Goal: Task Accomplishment & Management: Complete application form

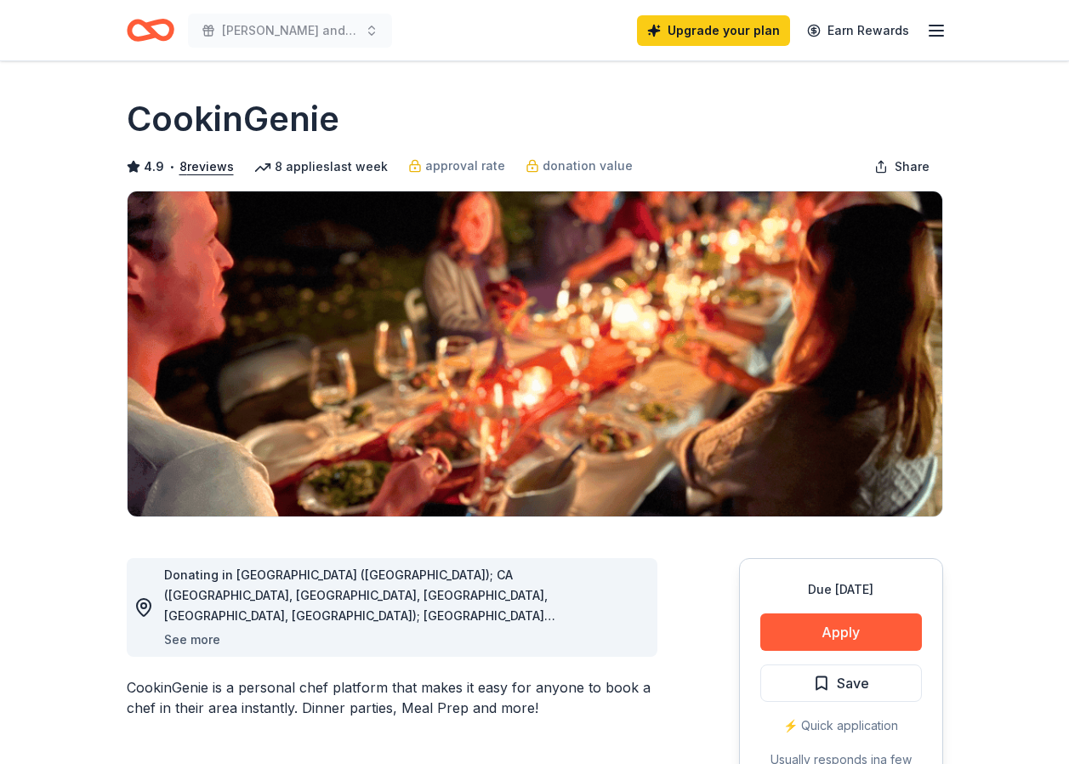
click at [193, 639] on button "See more" at bounding box center [192, 639] width 56 height 20
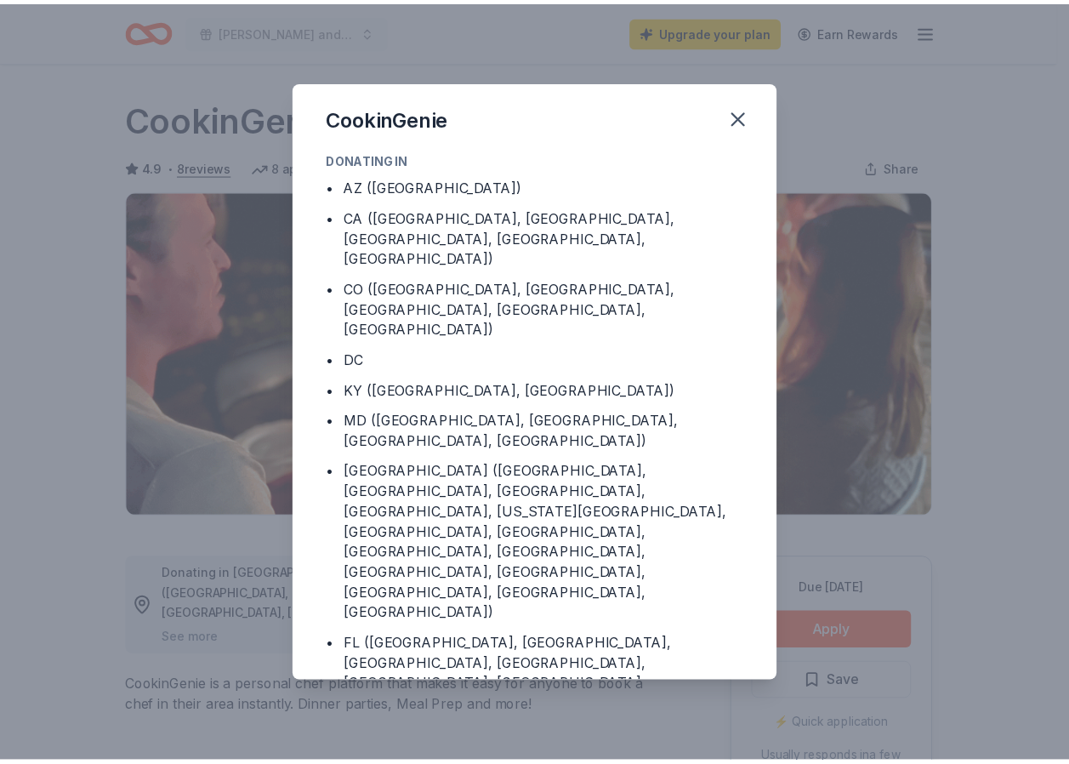
scroll to position [98, 0]
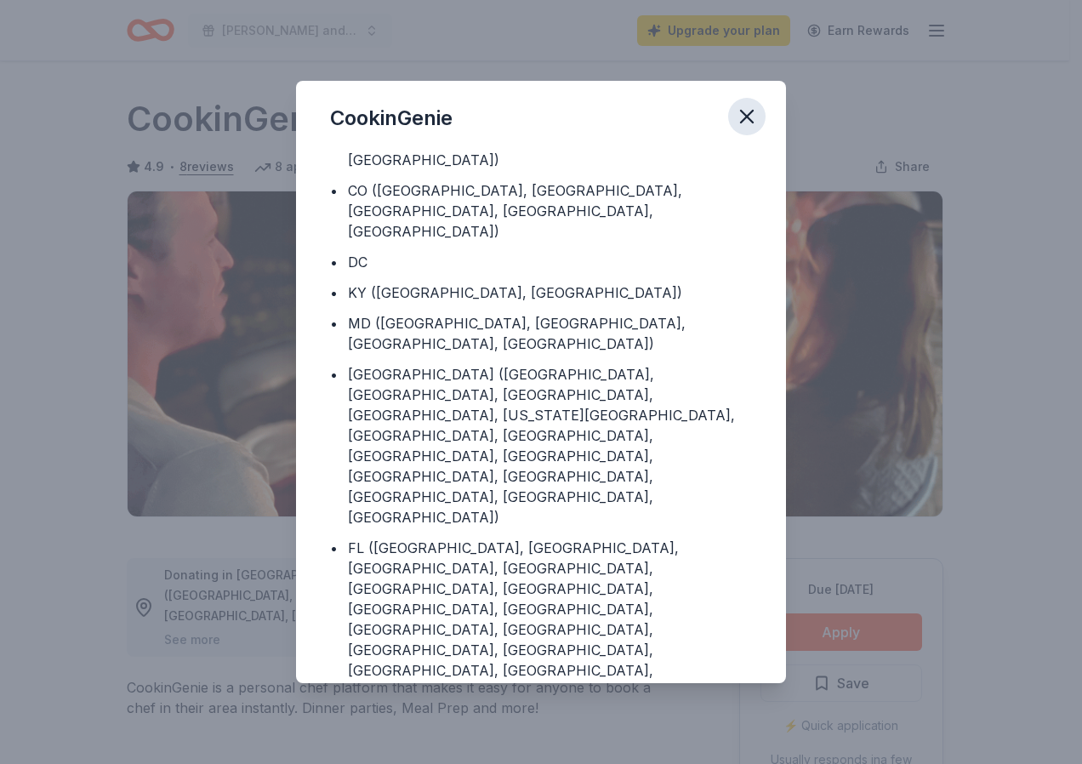
click at [757, 111] on icon "button" at bounding box center [747, 117] width 24 height 24
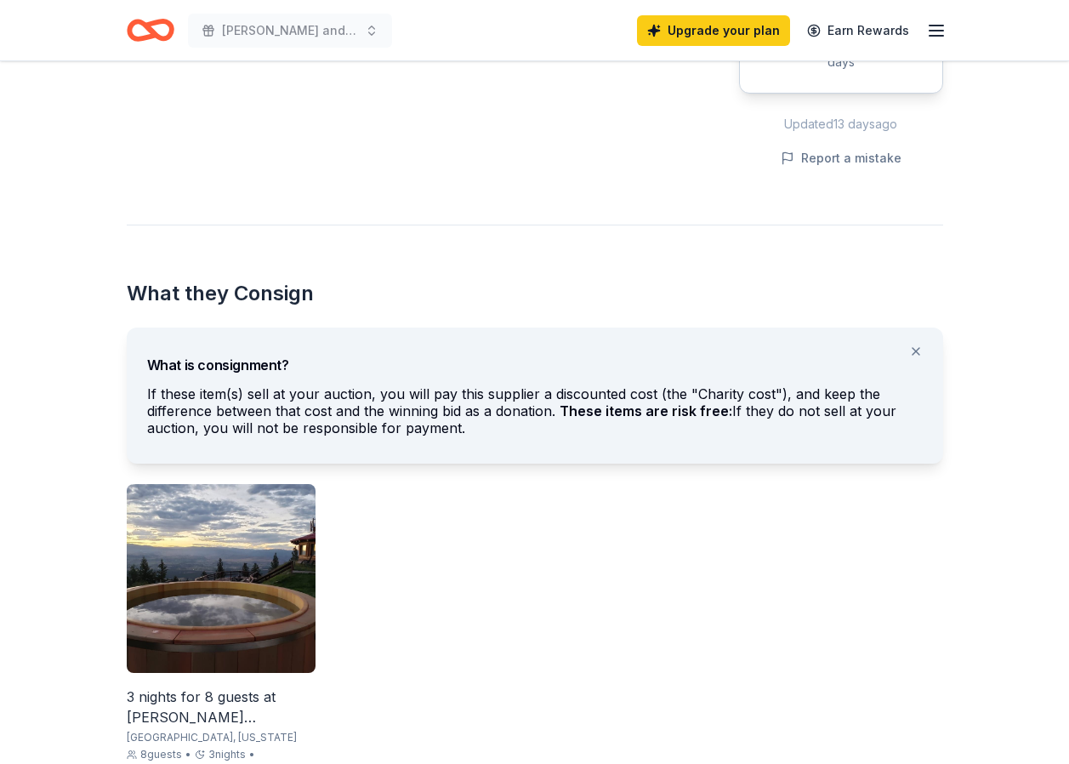
scroll to position [851, 0]
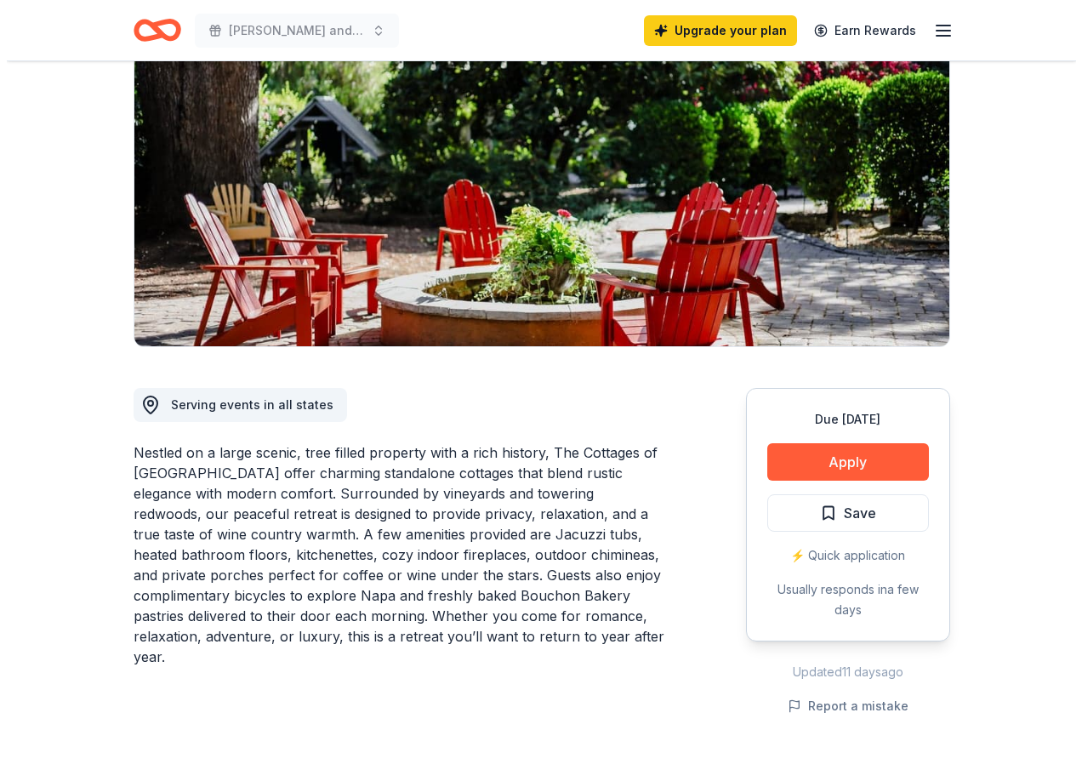
scroll to position [255, 0]
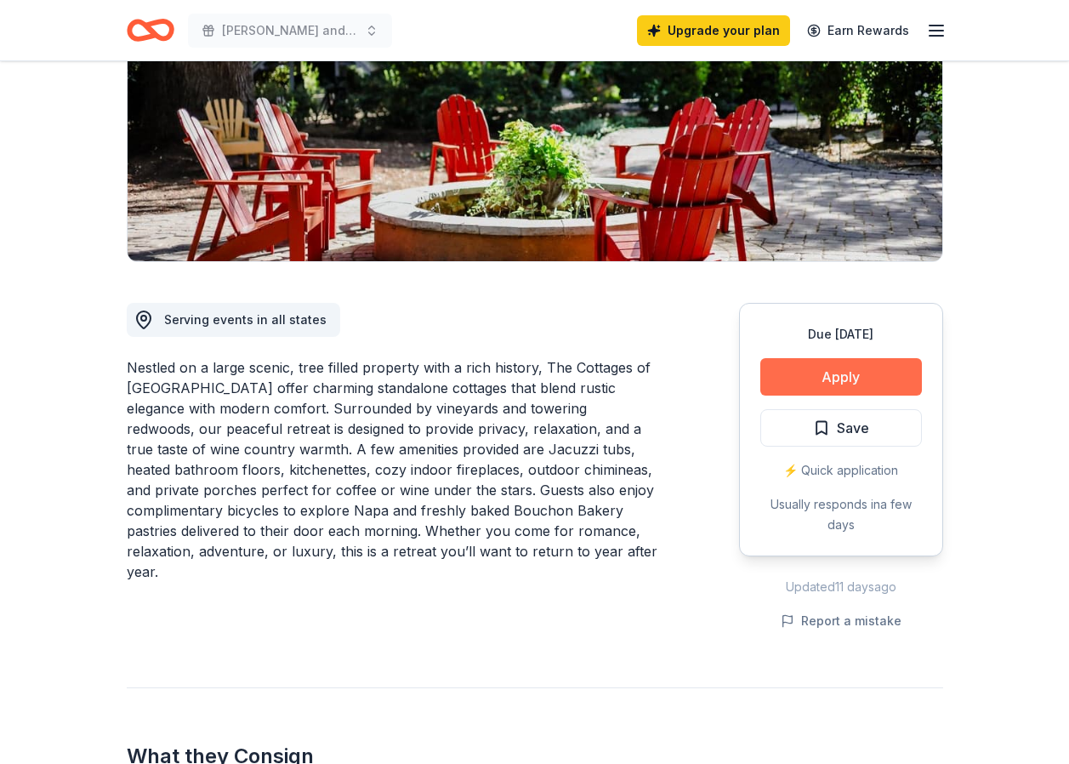
click at [807, 390] on button "Apply" at bounding box center [841, 376] width 162 height 37
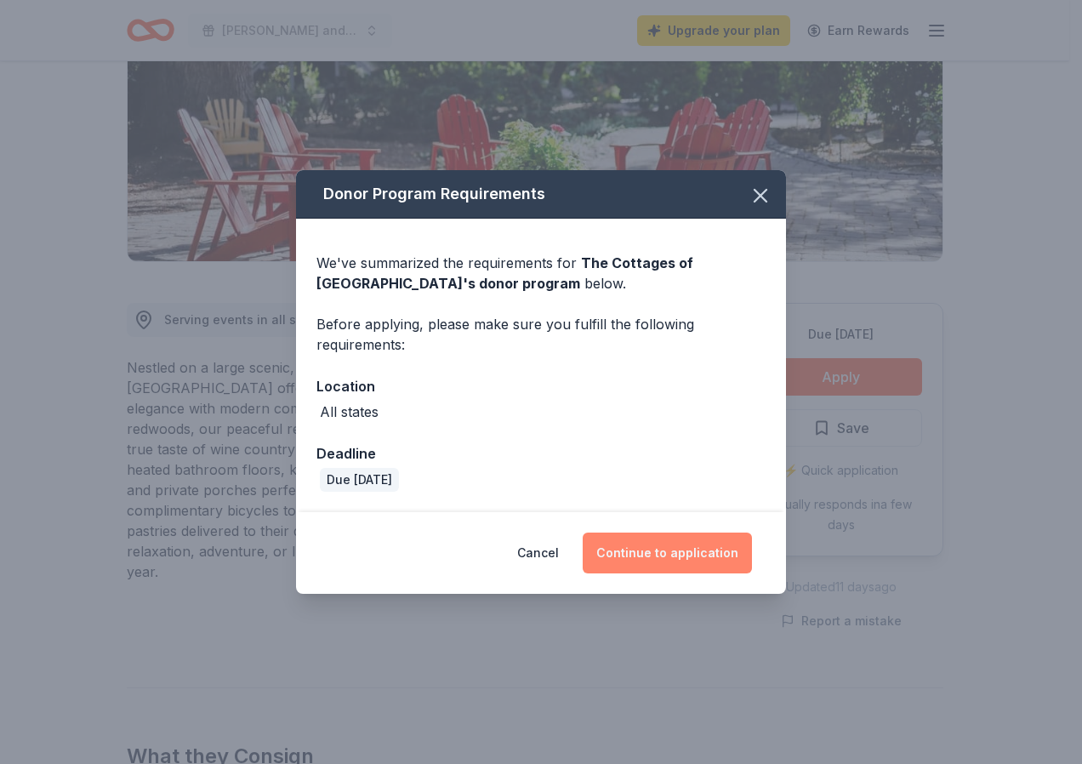
click at [652, 558] on button "Continue to application" at bounding box center [667, 552] width 169 height 41
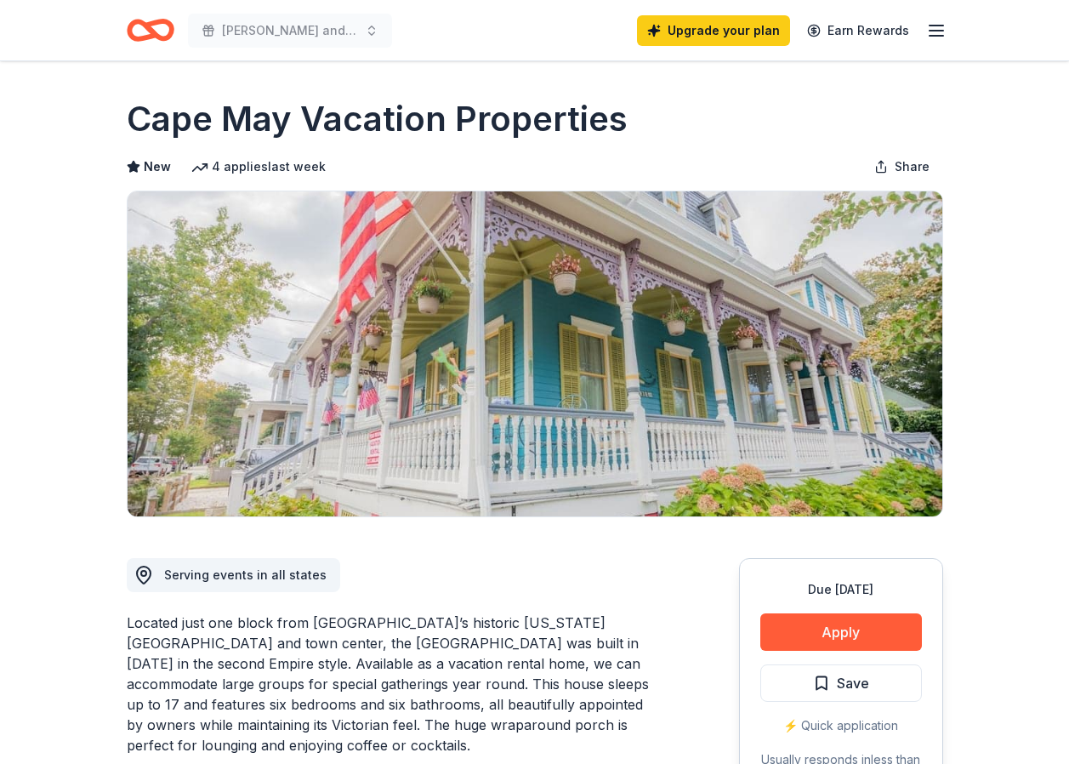
click at [937, 33] on icon "button" at bounding box center [936, 30] width 20 height 20
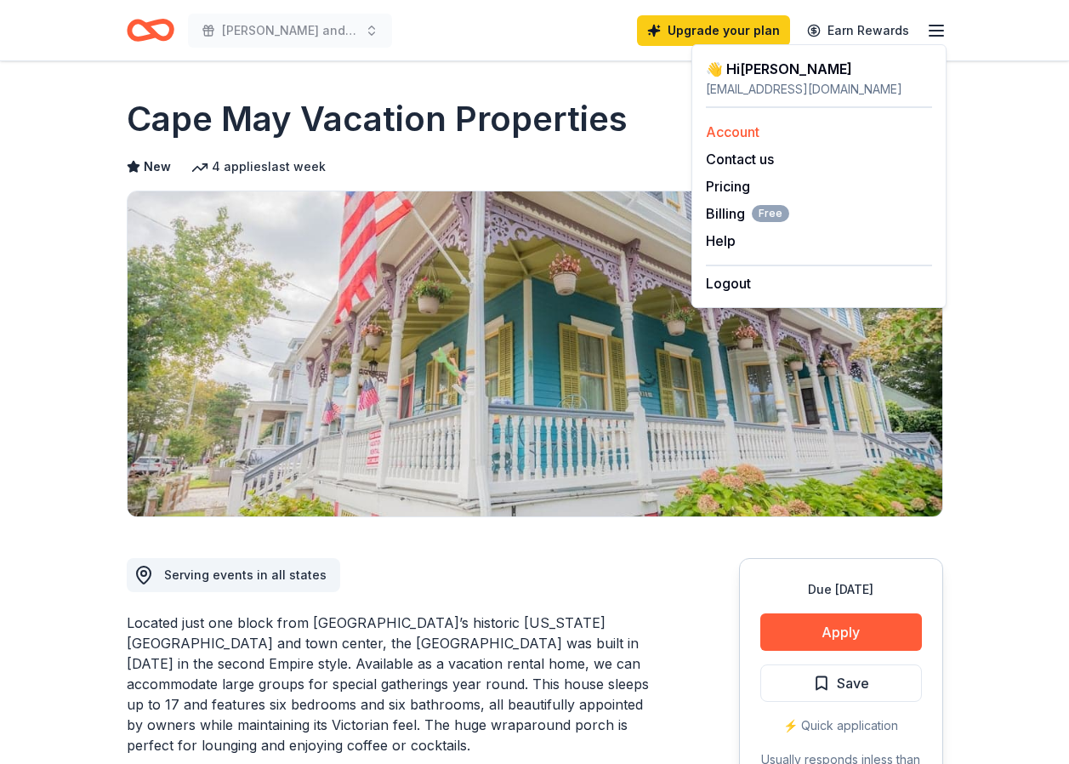
click at [806, 135] on div "Account" at bounding box center [819, 132] width 226 height 20
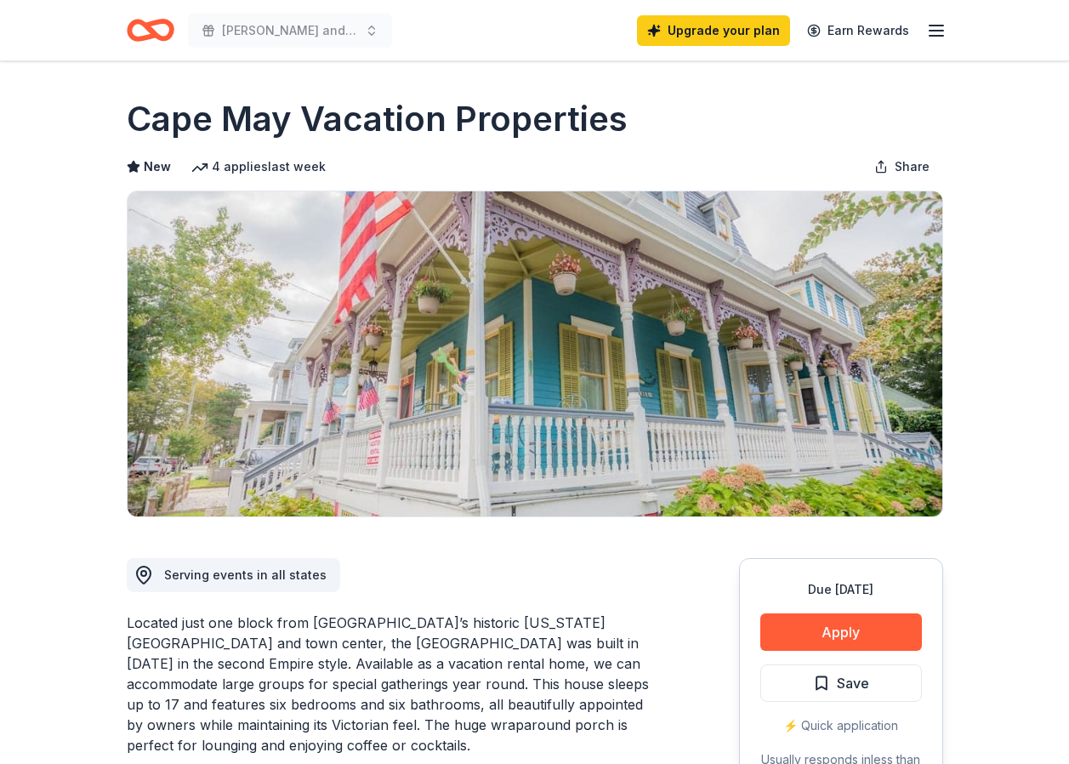
click at [932, 29] on icon "button" at bounding box center [936, 30] width 20 height 20
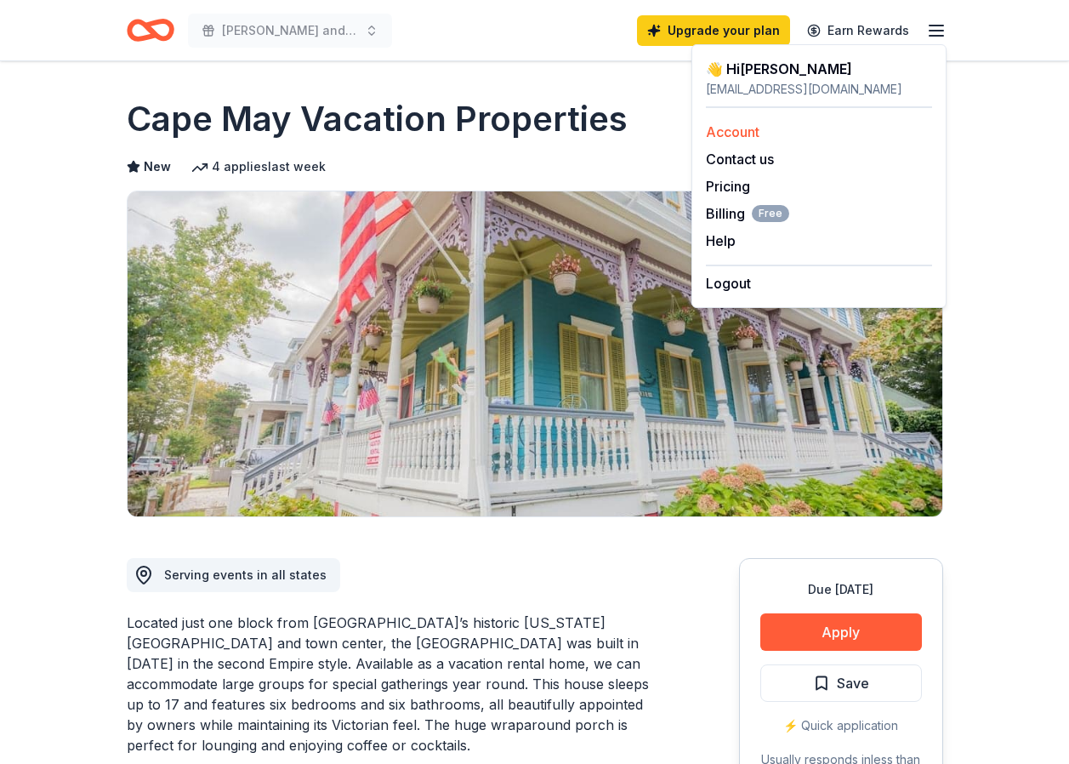
click at [728, 132] on link "Account" at bounding box center [733, 131] width 54 height 17
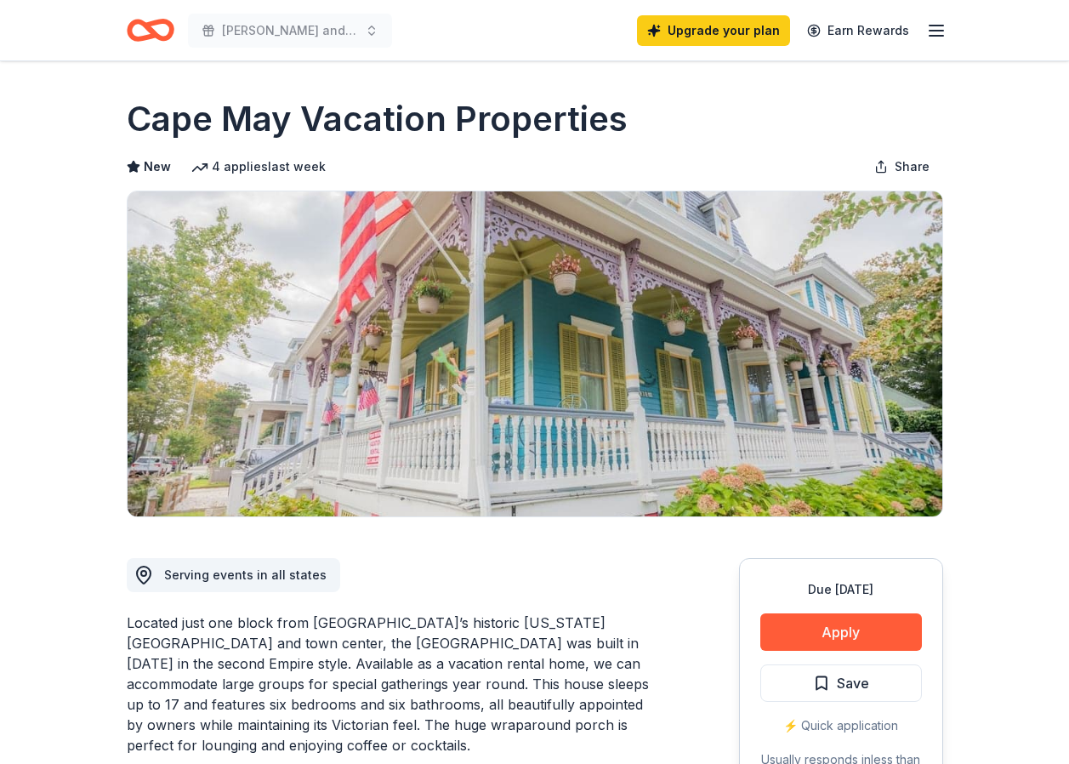
click at [130, 31] on icon "Home" at bounding box center [142, 29] width 26 height 17
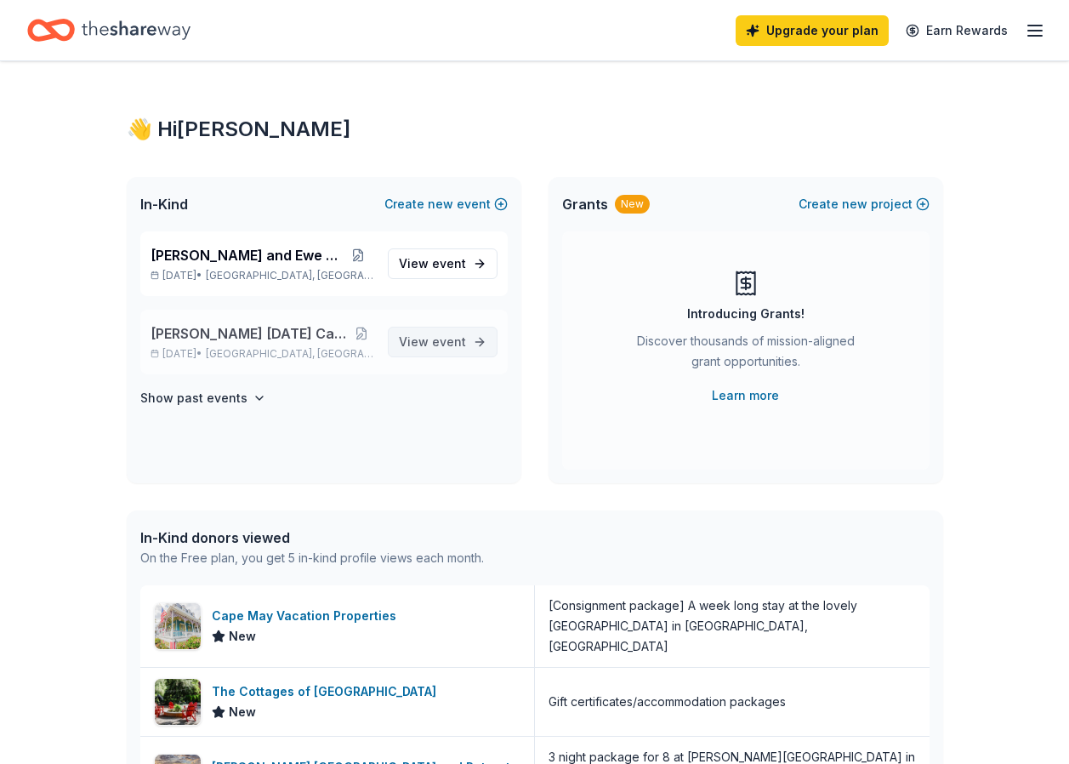
click at [441, 343] on span "event" at bounding box center [449, 341] width 34 height 14
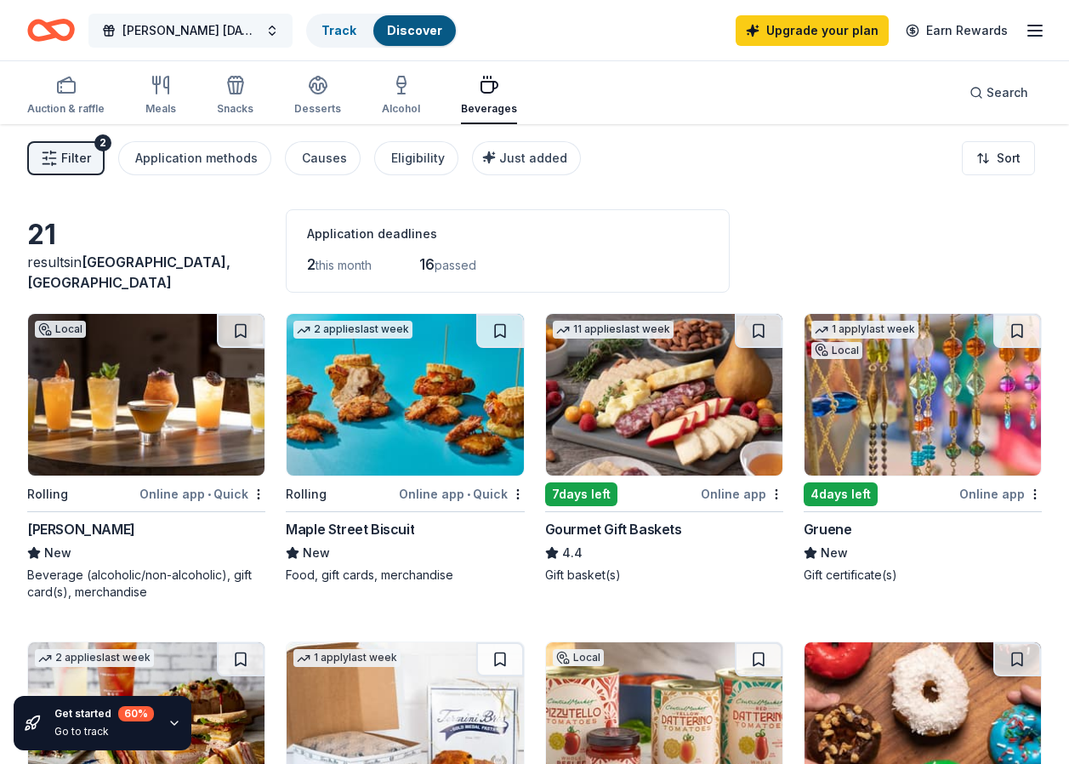
click at [273, 26] on button "Lamar Veterans Day Care Packages" at bounding box center [190, 31] width 204 height 34
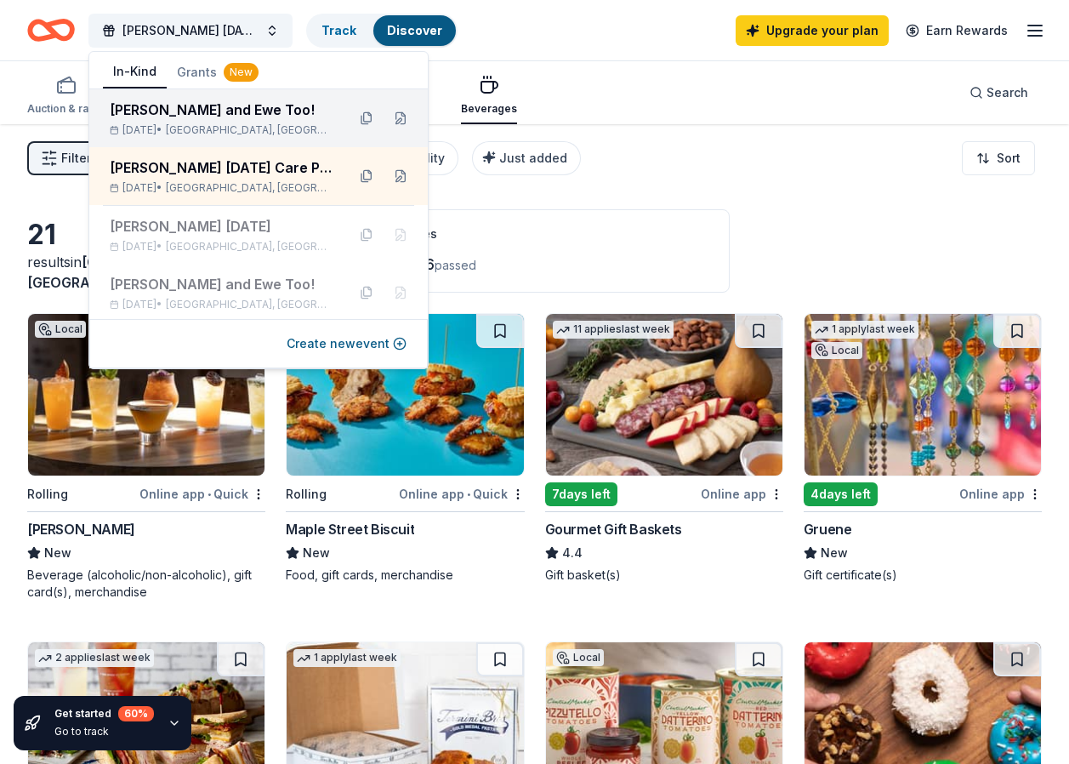
click at [153, 121] on div "Dosey Doe and Ewe Too! May 01, 2026 • Houston, TX" at bounding box center [221, 118] width 223 height 37
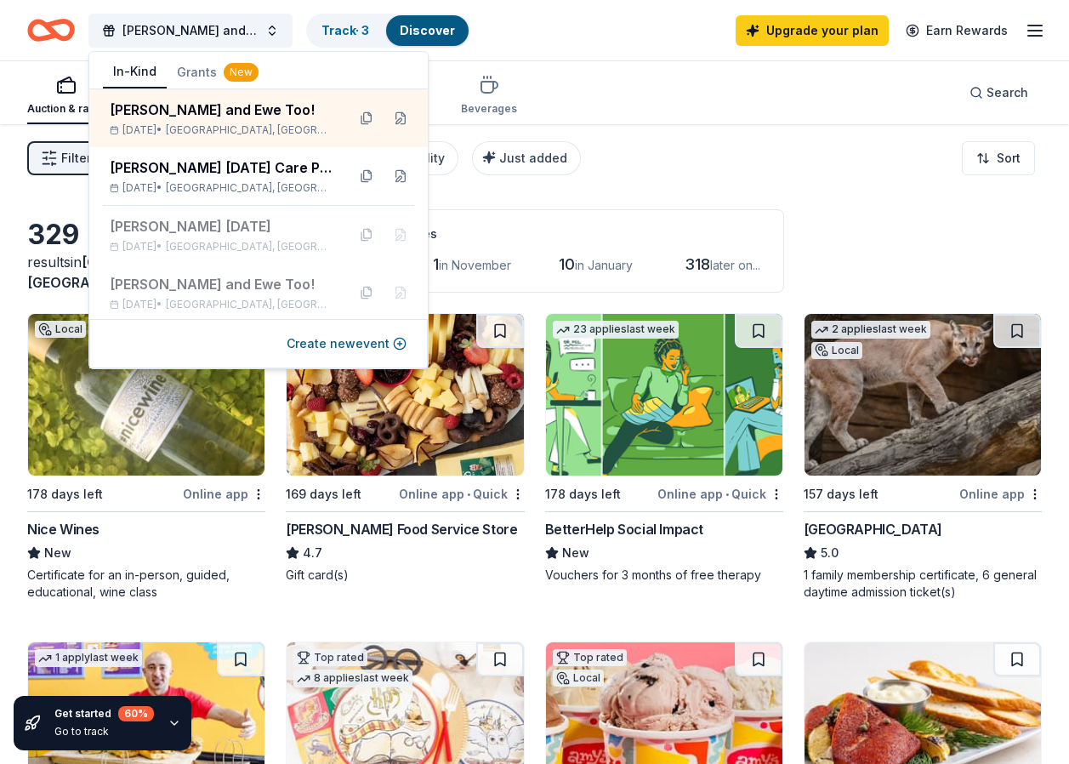
click at [858, 180] on div "Filter 2 Application methods Causes Eligibility Just added Sort" at bounding box center [534, 158] width 1069 height 68
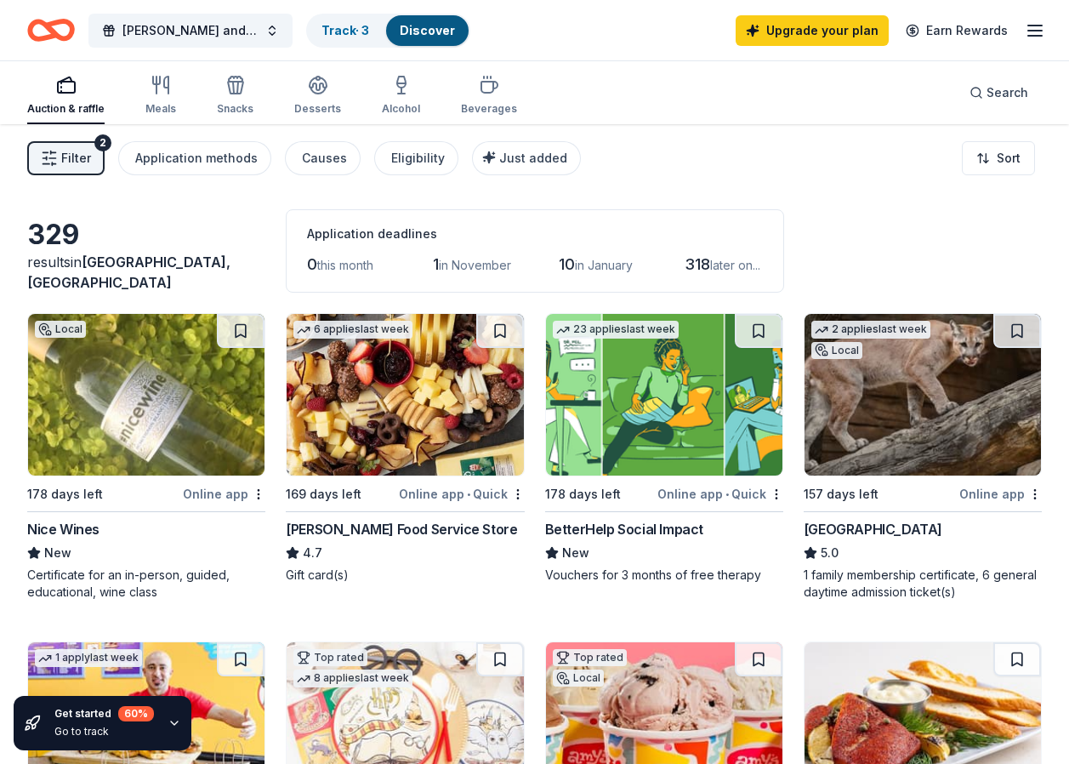
click at [396, 419] on img at bounding box center [405, 395] width 236 height 162
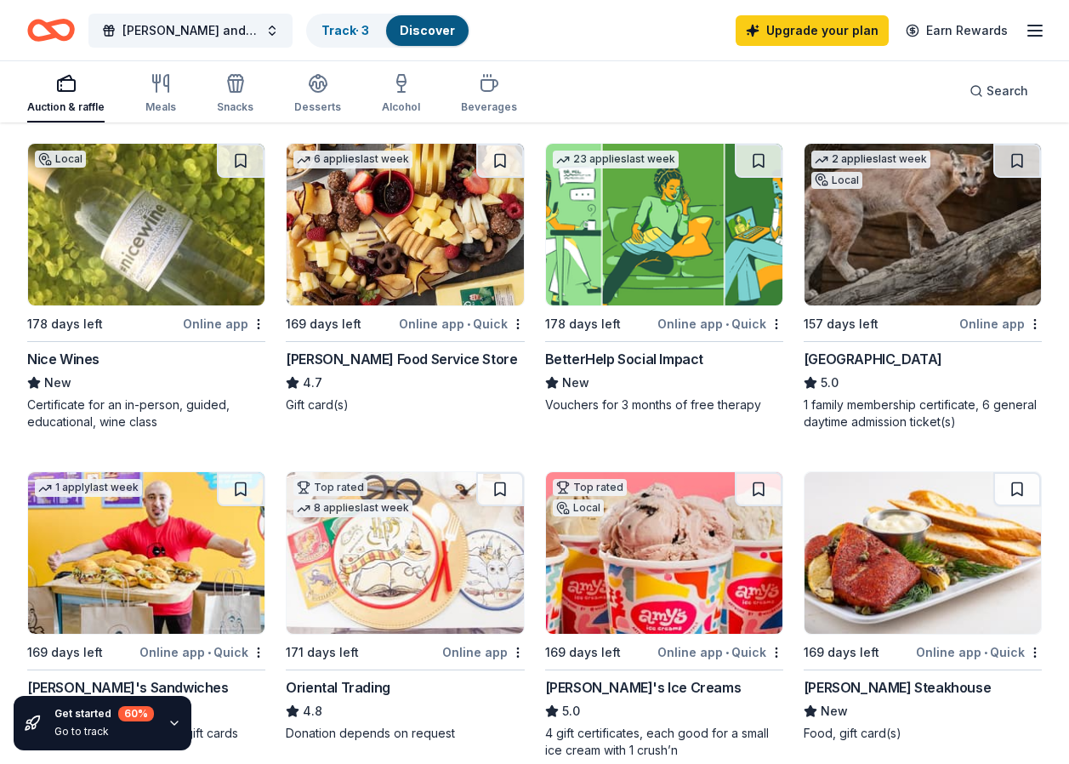
scroll to position [425, 0]
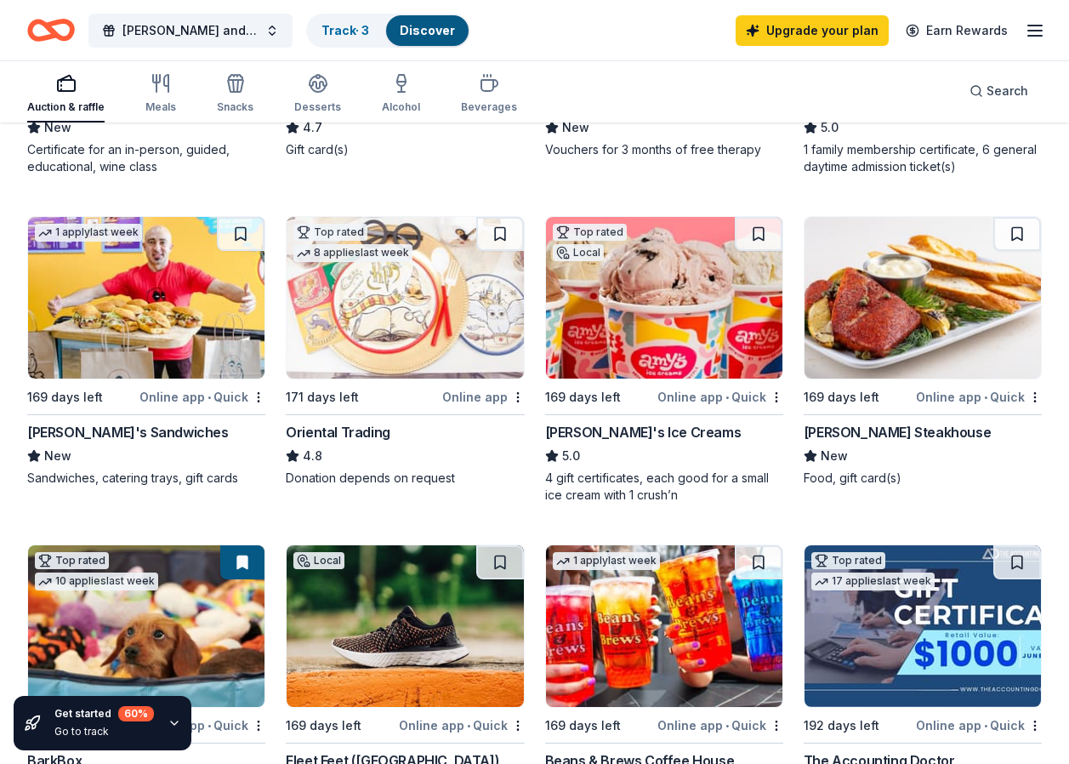
click at [157, 297] on img at bounding box center [146, 298] width 236 height 162
click at [851, 297] on img at bounding box center [923, 298] width 236 height 162
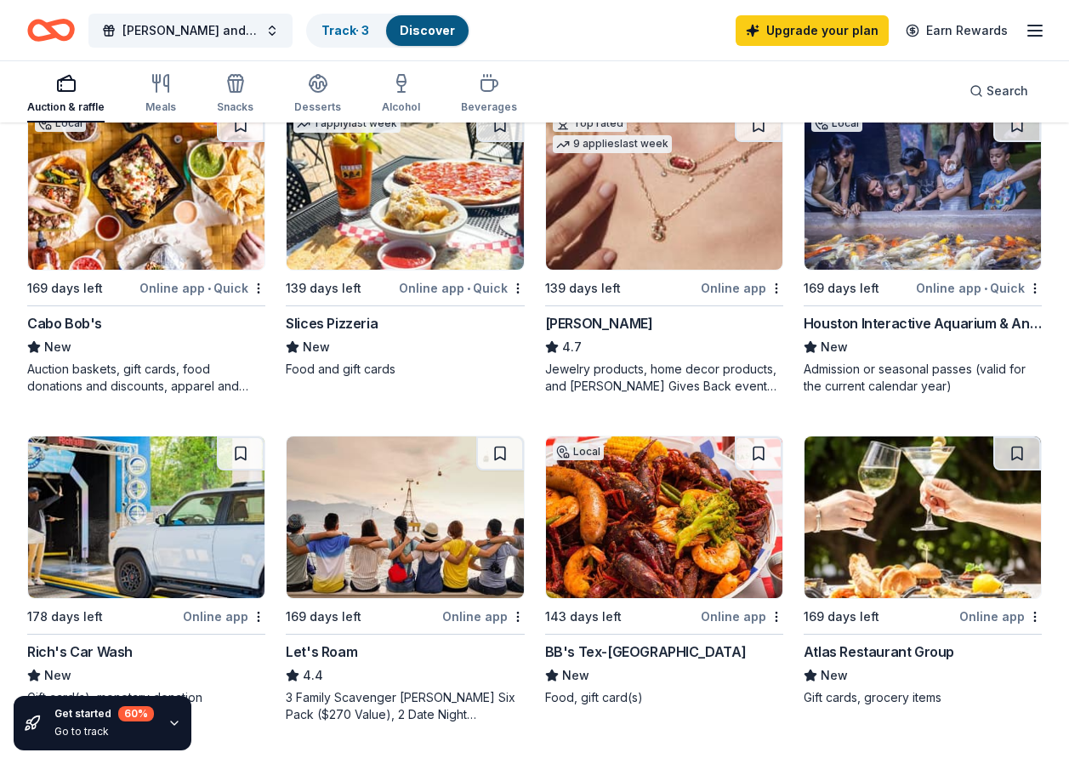
scroll to position [1446, 0]
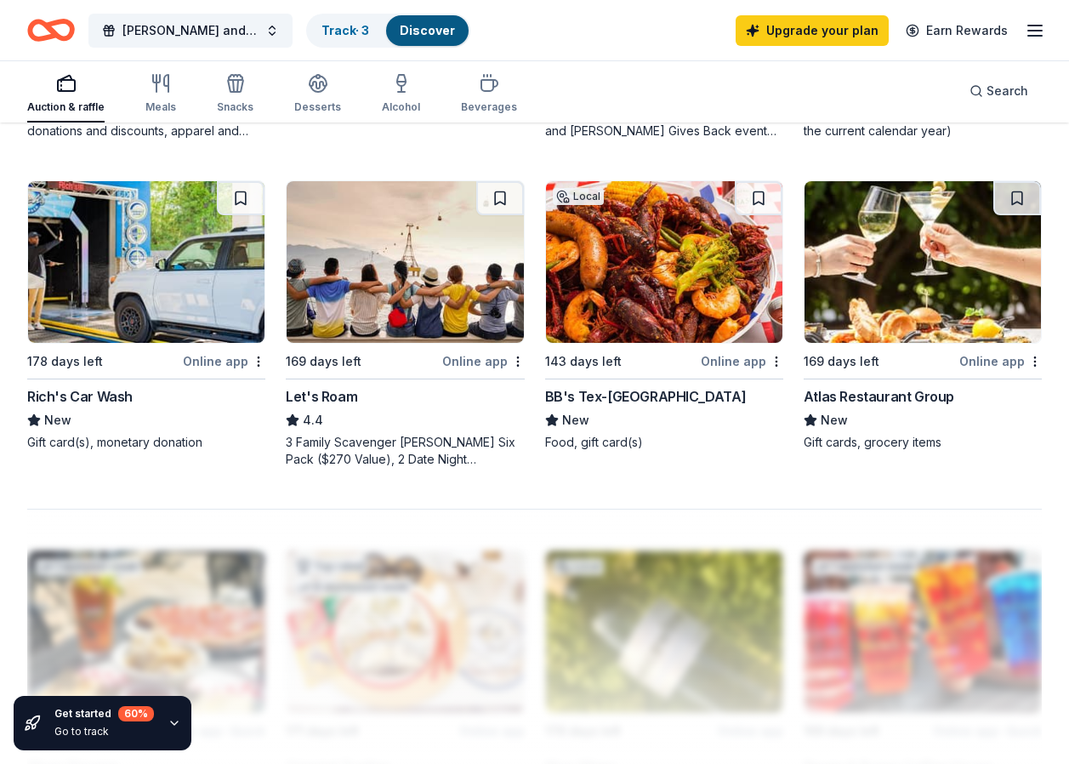
click at [134, 282] on img at bounding box center [146, 262] width 236 height 162
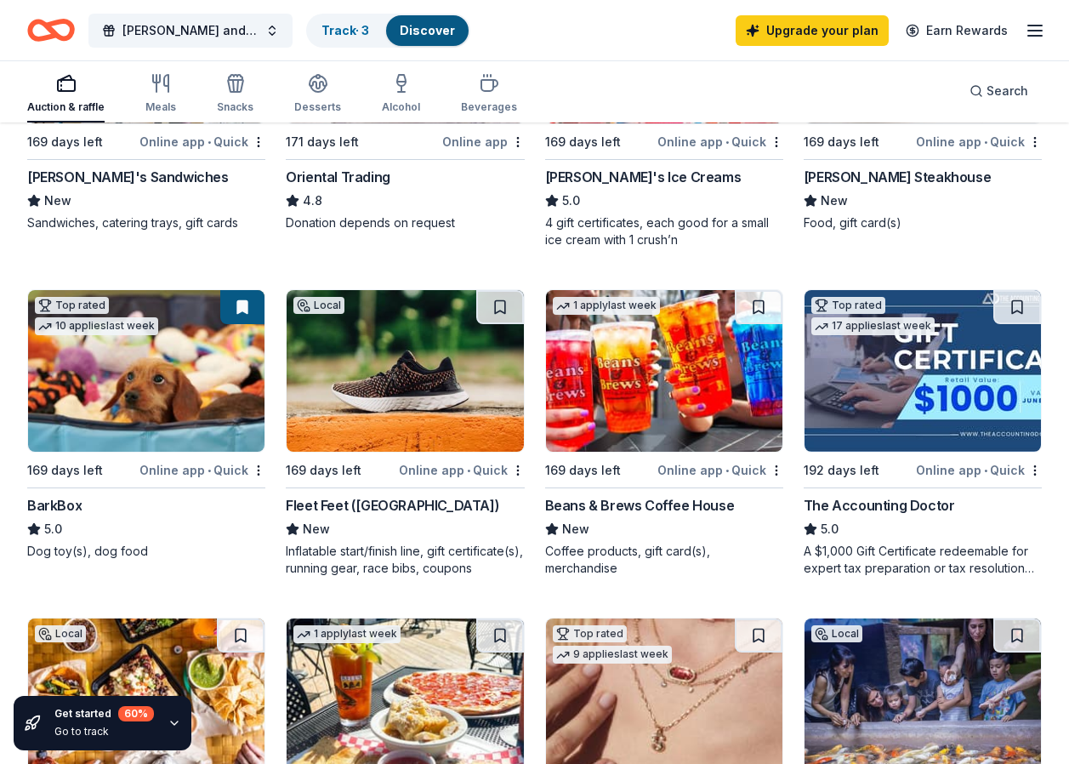
scroll to position [425, 0]
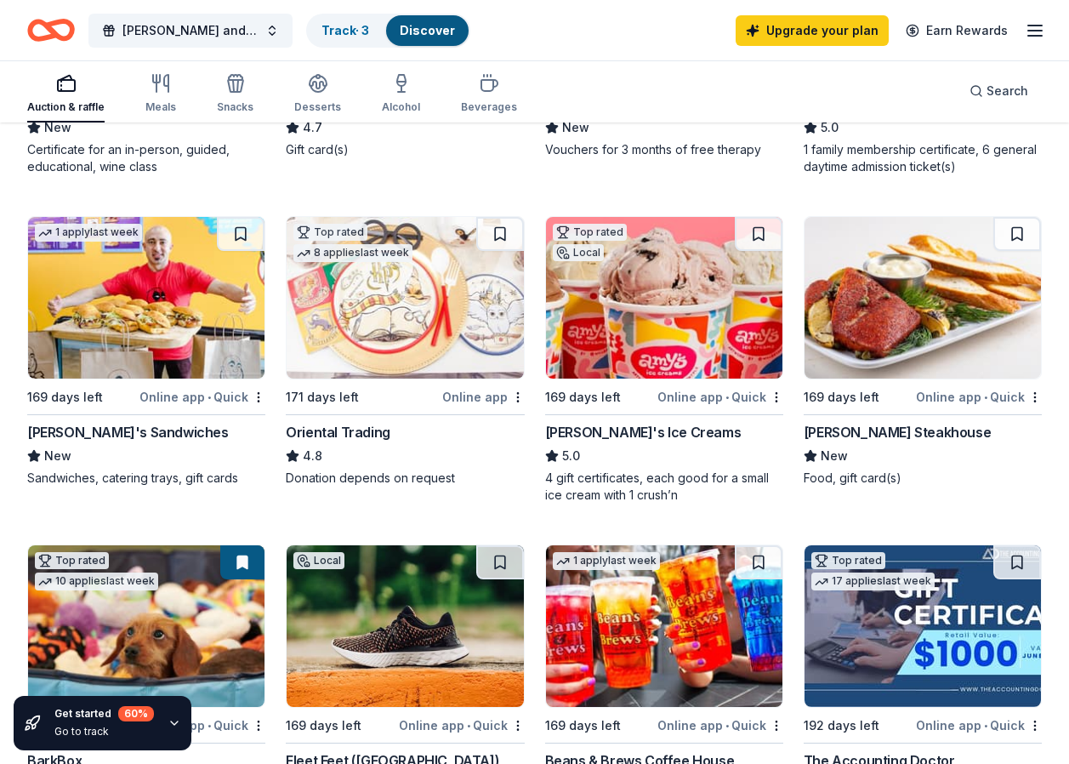
click at [884, 333] on img at bounding box center [923, 298] width 236 height 162
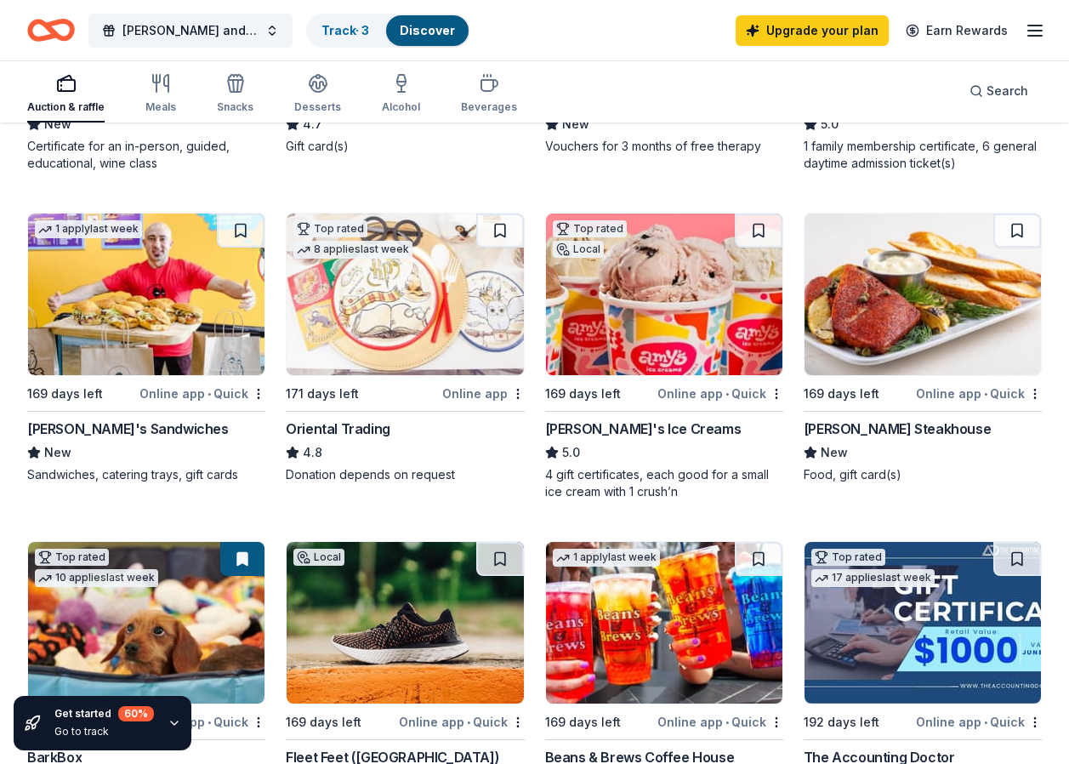
scroll to position [431, 0]
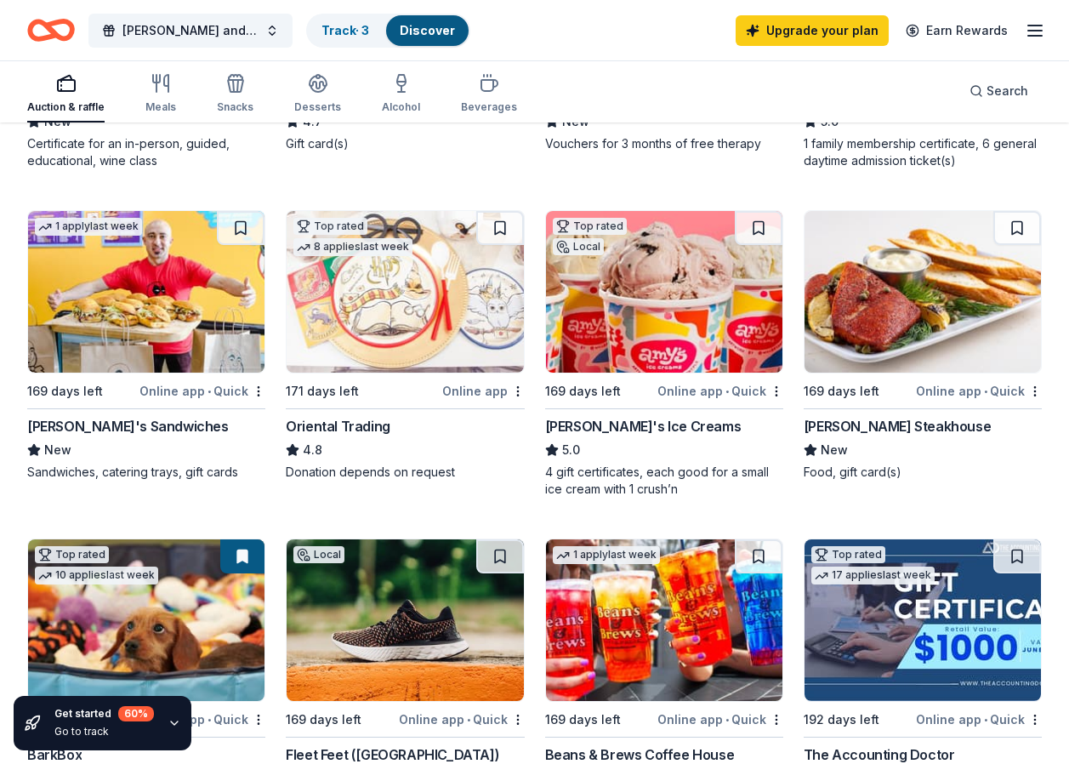
click at [703, 295] on img at bounding box center [664, 292] width 236 height 162
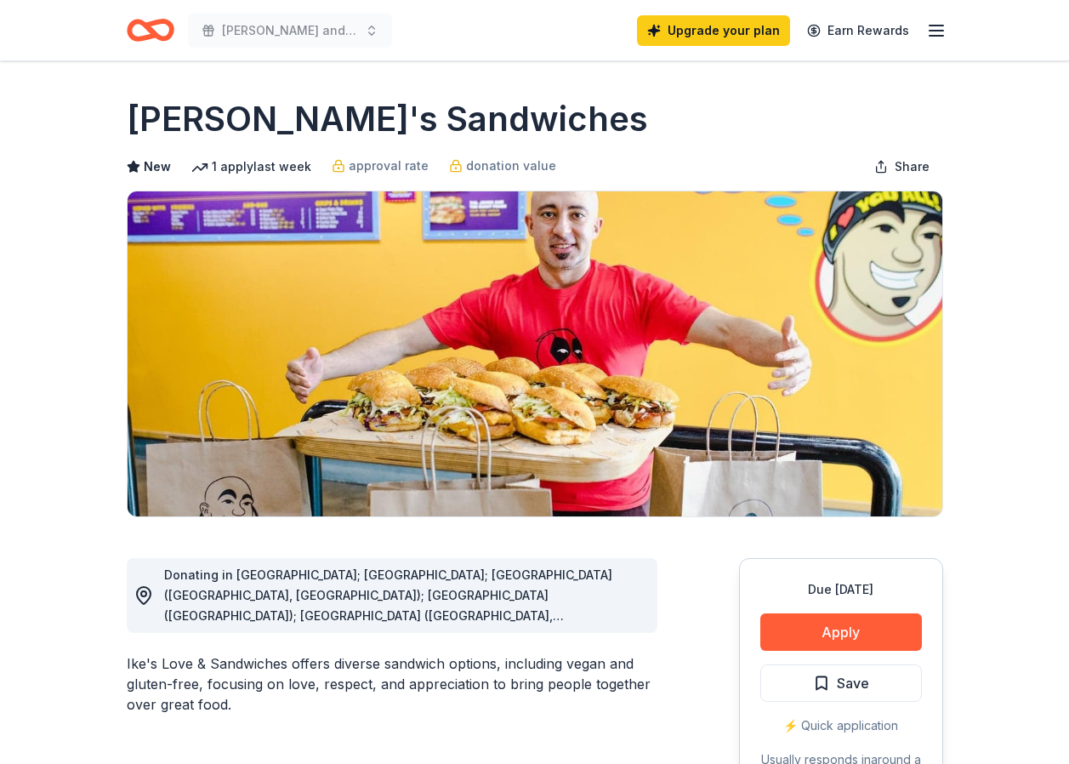
drag, startPoint x: 125, startPoint y: 661, endPoint x: 215, endPoint y: 665, distance: 90.3
drag, startPoint x: 285, startPoint y: 664, endPoint x: 211, endPoint y: 663, distance: 74.0
click at [211, 663] on div "Ike's Love & Sandwiches offers diverse sandwich options, including vegan and gl…" at bounding box center [392, 683] width 531 height 61
drag, startPoint x: 452, startPoint y: 133, endPoint x: 368, endPoint y: 124, distance: 83.8
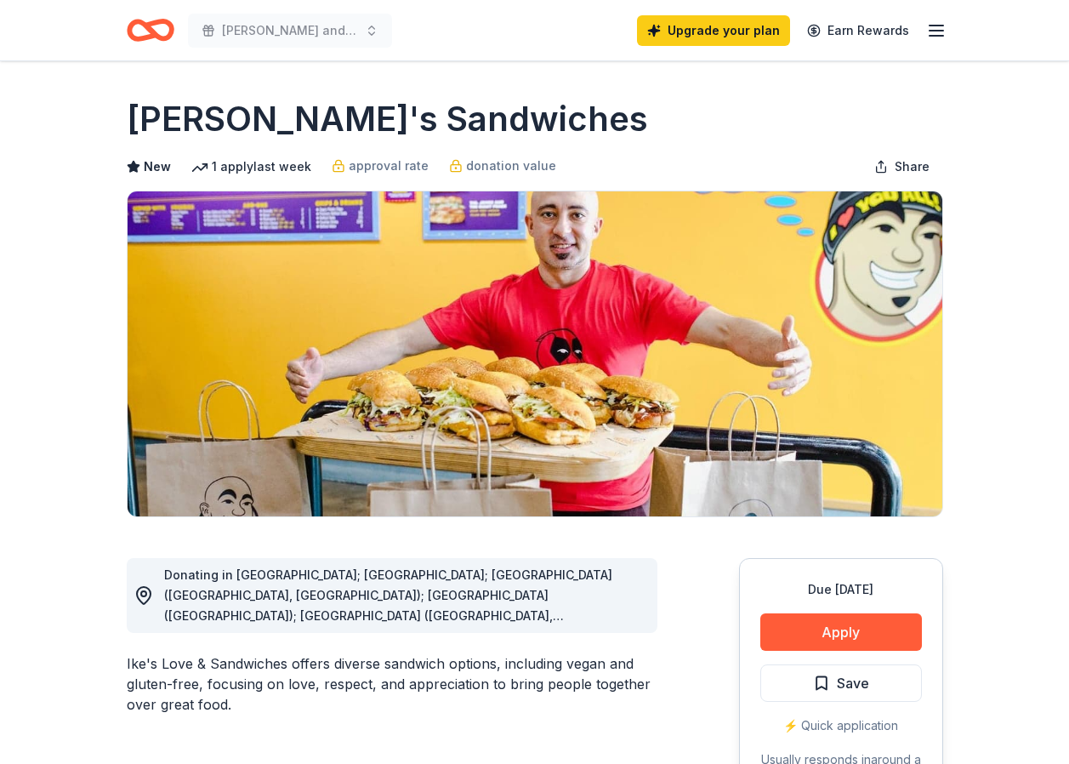
click at [364, 125] on div "Ike's Sandwiches" at bounding box center [535, 119] width 817 height 48
drag, startPoint x: 403, startPoint y: 119, endPoint x: 333, endPoint y: 118, distance: 70.6
click at [333, 118] on h1 "Ike's Sandwiches" at bounding box center [387, 119] width 521 height 48
click at [811, 633] on button "Apply" at bounding box center [841, 631] width 162 height 37
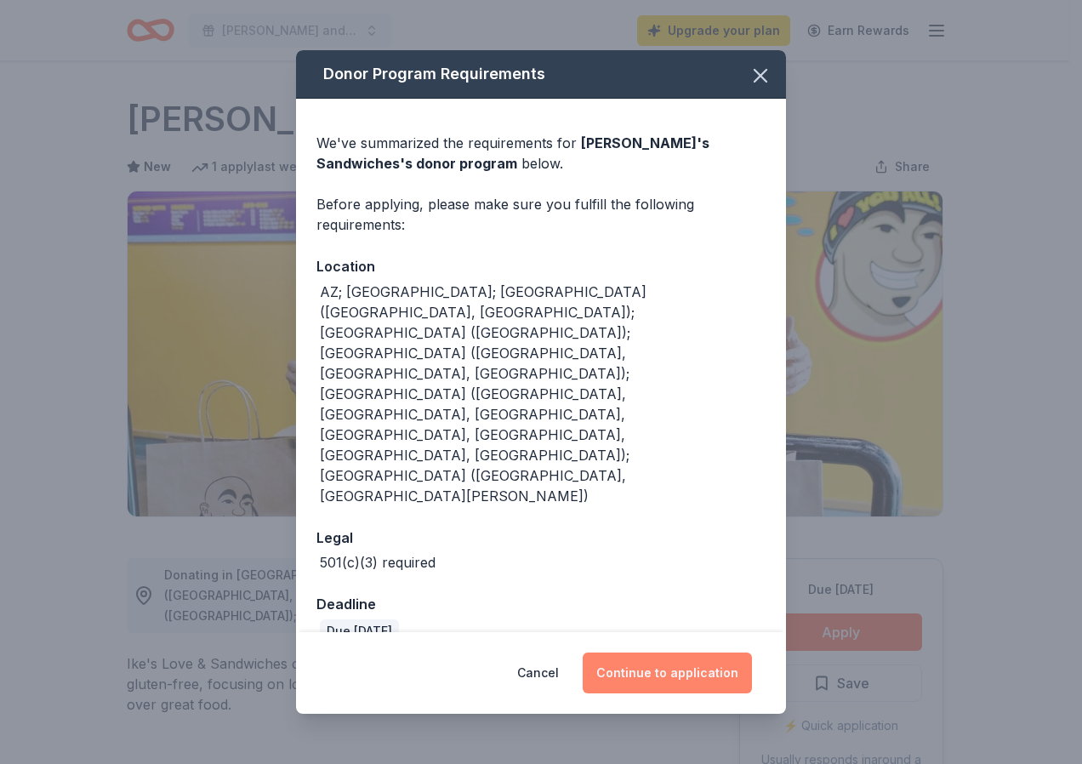
click at [669, 652] on button "Continue to application" at bounding box center [667, 672] width 169 height 41
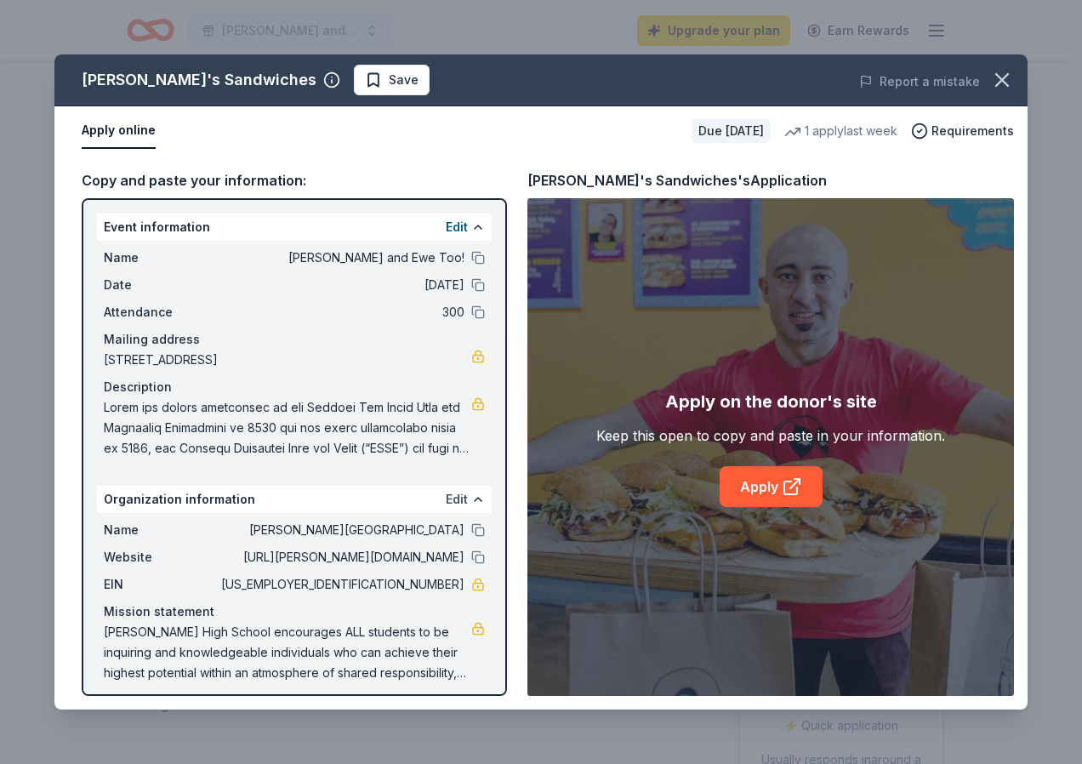
click at [448, 502] on button "Edit" at bounding box center [457, 499] width 22 height 20
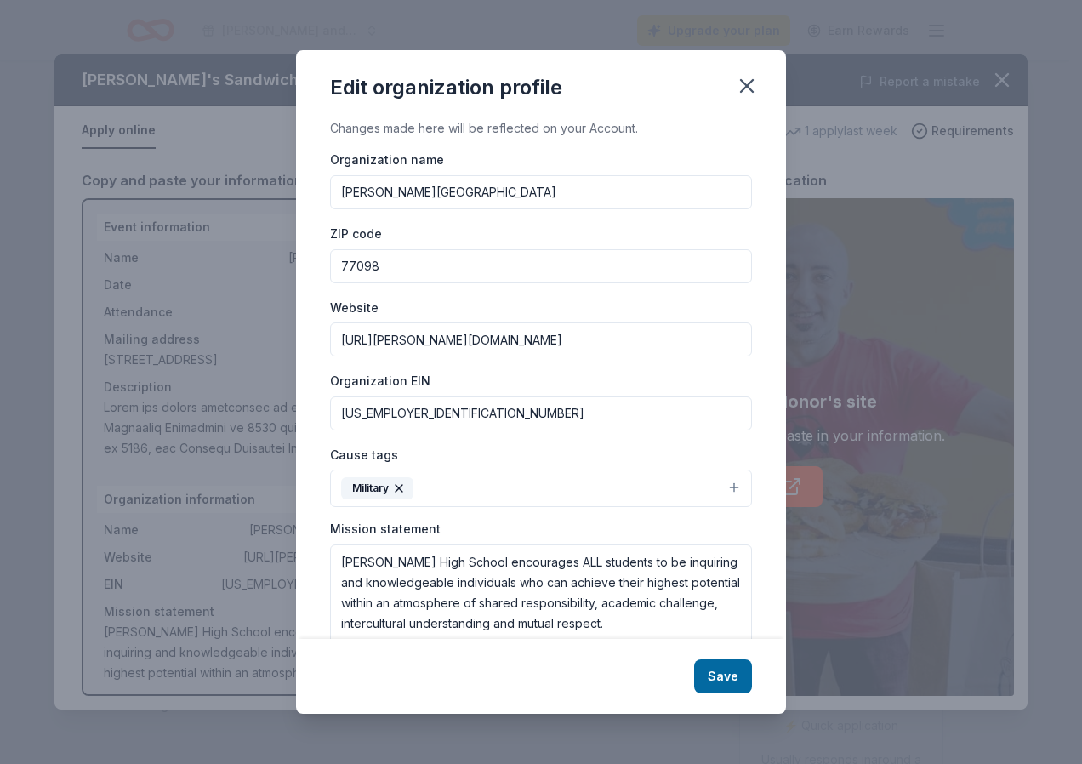
drag, startPoint x: 459, startPoint y: 195, endPoint x: 327, endPoint y: 192, distance: 131.9
click at [327, 192] on div "Changes made here will be reflected on your Account. Organization name Lamar Hi…" at bounding box center [541, 378] width 490 height 520
type input "Houston Livestock Show and Rodeo- Sheep and Goat"
drag, startPoint x: 400, startPoint y: 262, endPoint x: 358, endPoint y: 264, distance: 41.7
click at [358, 264] on input "77098" at bounding box center [541, 266] width 422 height 34
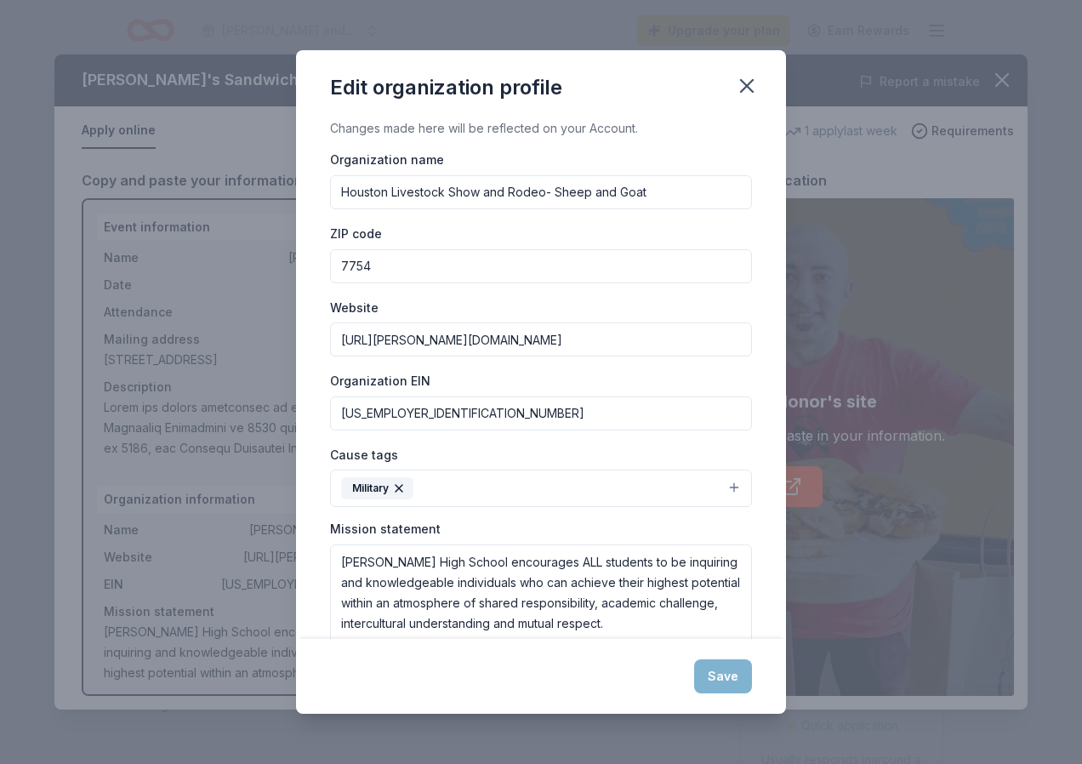
click at [356, 267] on input "7754" at bounding box center [541, 266] width 422 height 34
type input "77054"
drag, startPoint x: 499, startPoint y: 341, endPoint x: 374, endPoint y: 345, distance: 125.1
click at [374, 345] on input "http://Lamar.houstonisd.org" at bounding box center [541, 339] width 422 height 34
type input "[URL][DOMAIN_NAME]"
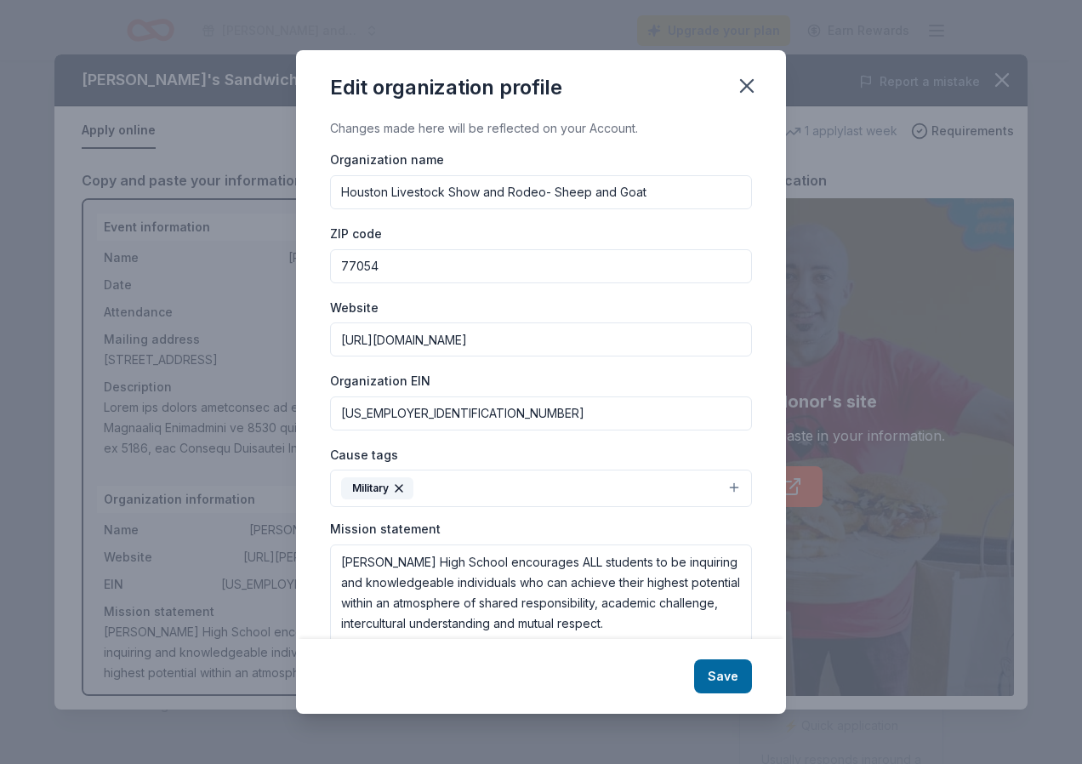
drag, startPoint x: 415, startPoint y: 409, endPoint x: 361, endPoint y: 413, distance: 54.6
click at [361, 413] on input "74-6001255" at bounding box center [541, 413] width 422 height 34
type input "[US_EMPLOYER_IDENTIFICATION_NUMBER]"
click at [400, 487] on icon "button" at bounding box center [399, 488] width 14 height 14
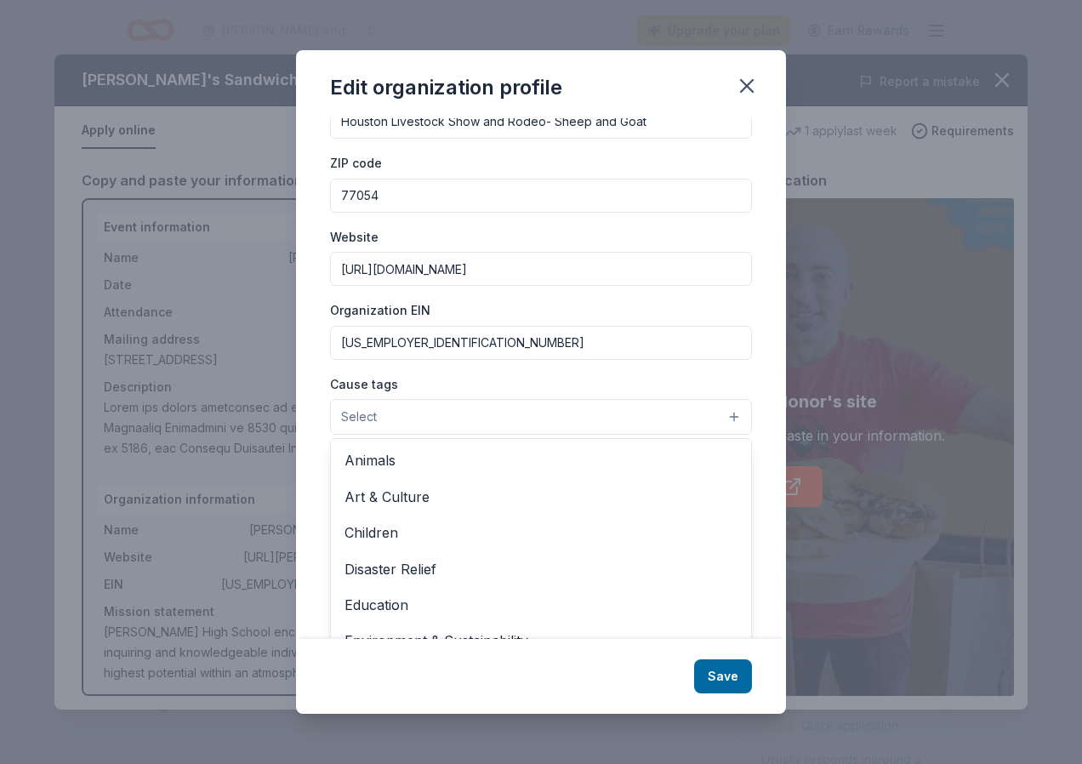
scroll to position [74, 0]
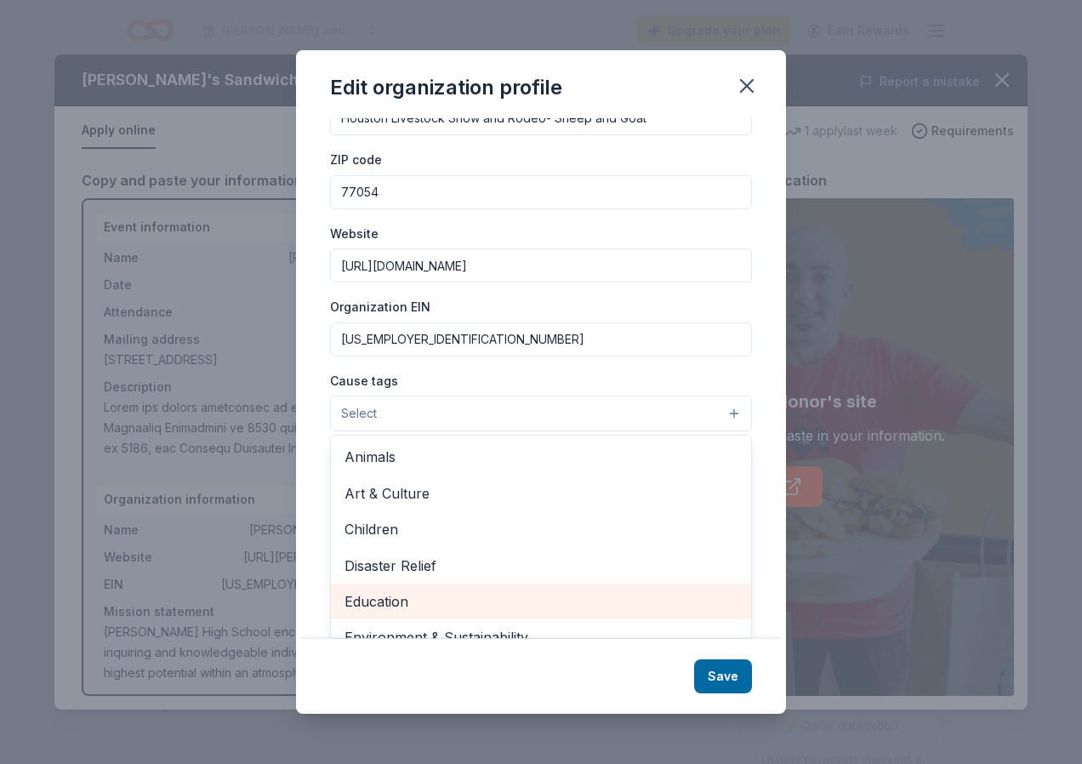
click at [507, 601] on span "Education" at bounding box center [541, 601] width 393 height 22
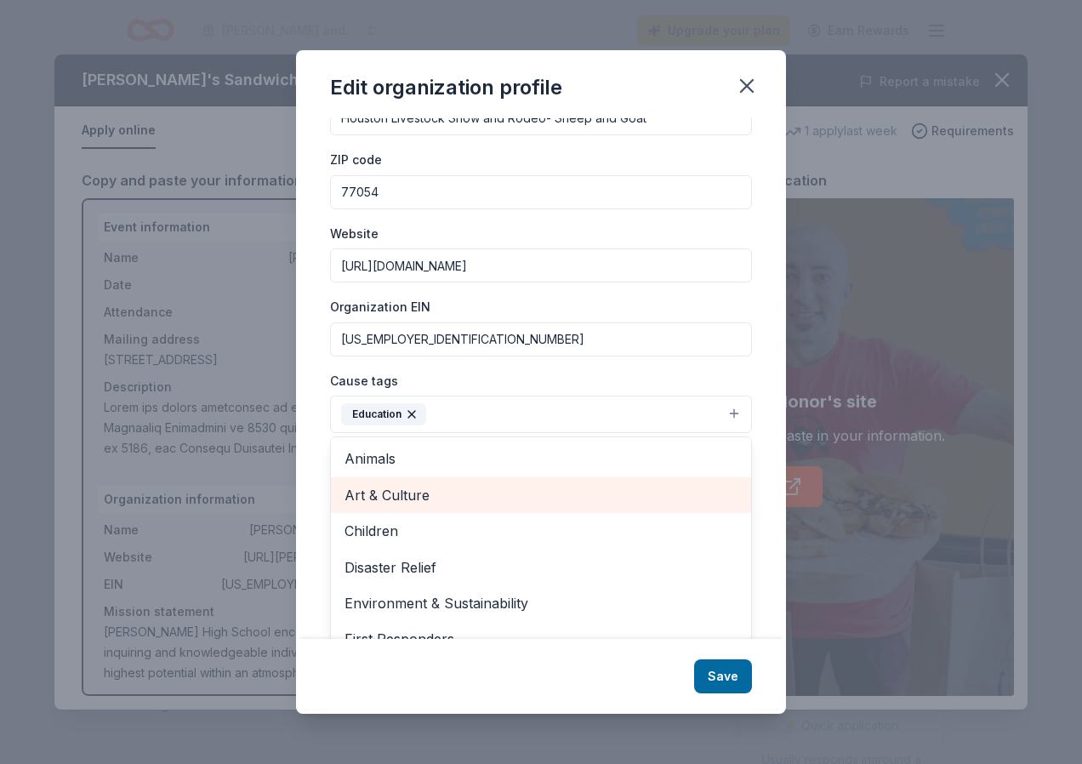
click at [443, 491] on span "Art & Culture" at bounding box center [541, 495] width 393 height 22
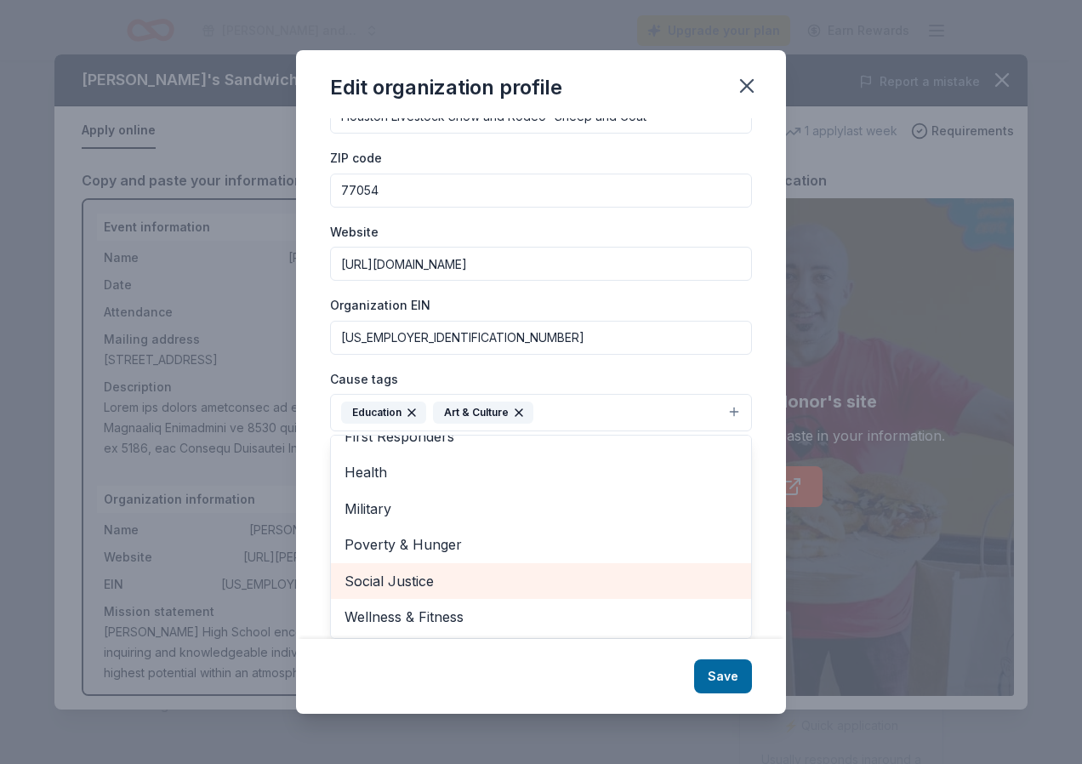
scroll to position [0, 0]
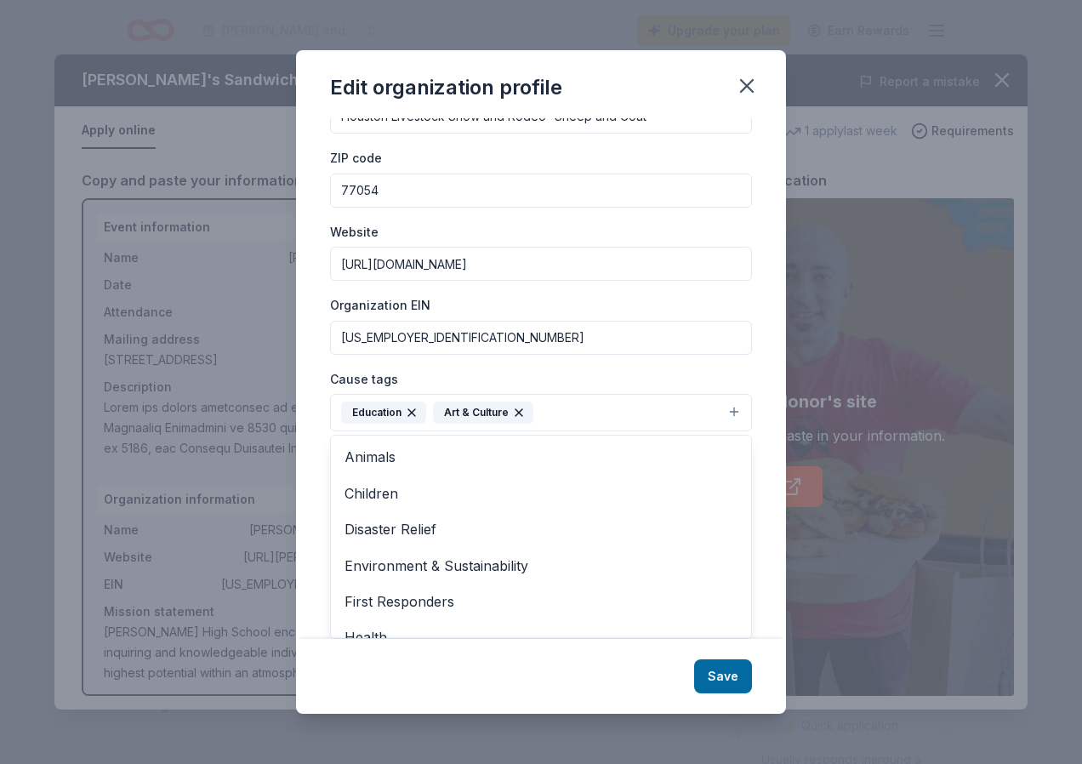
click at [720, 675] on div "Edit organization profile Changes made here will be reflected on your Account. …" at bounding box center [541, 381] width 490 height 663
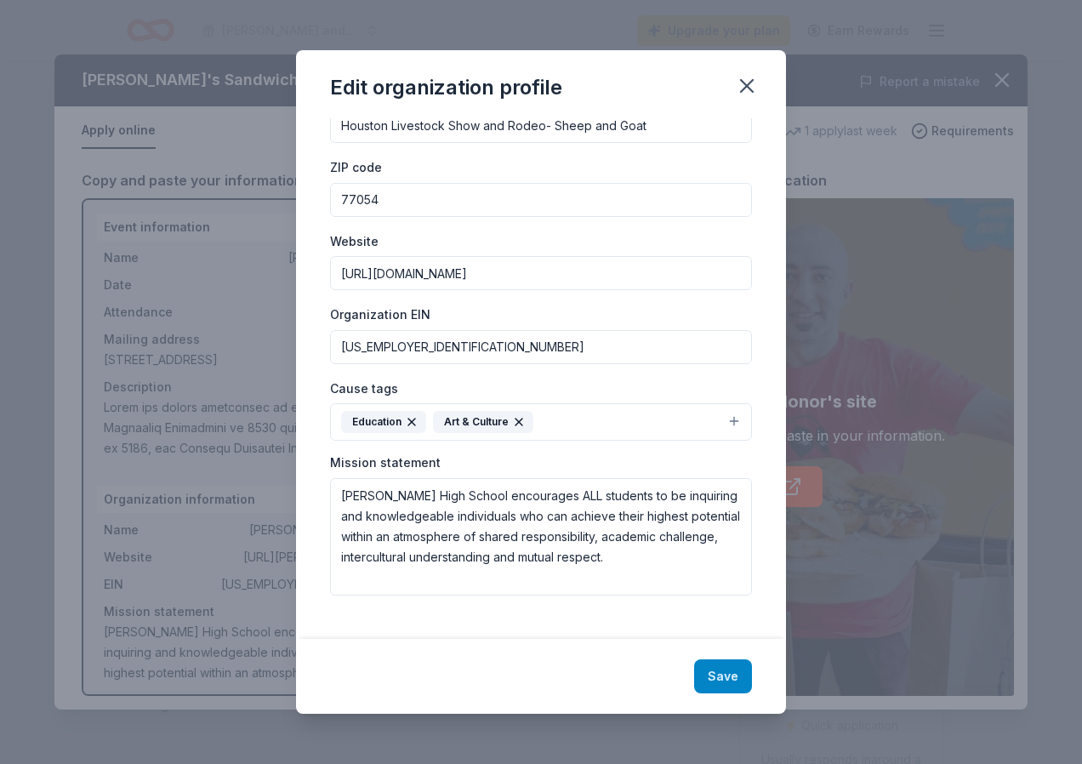
scroll to position [51, 0]
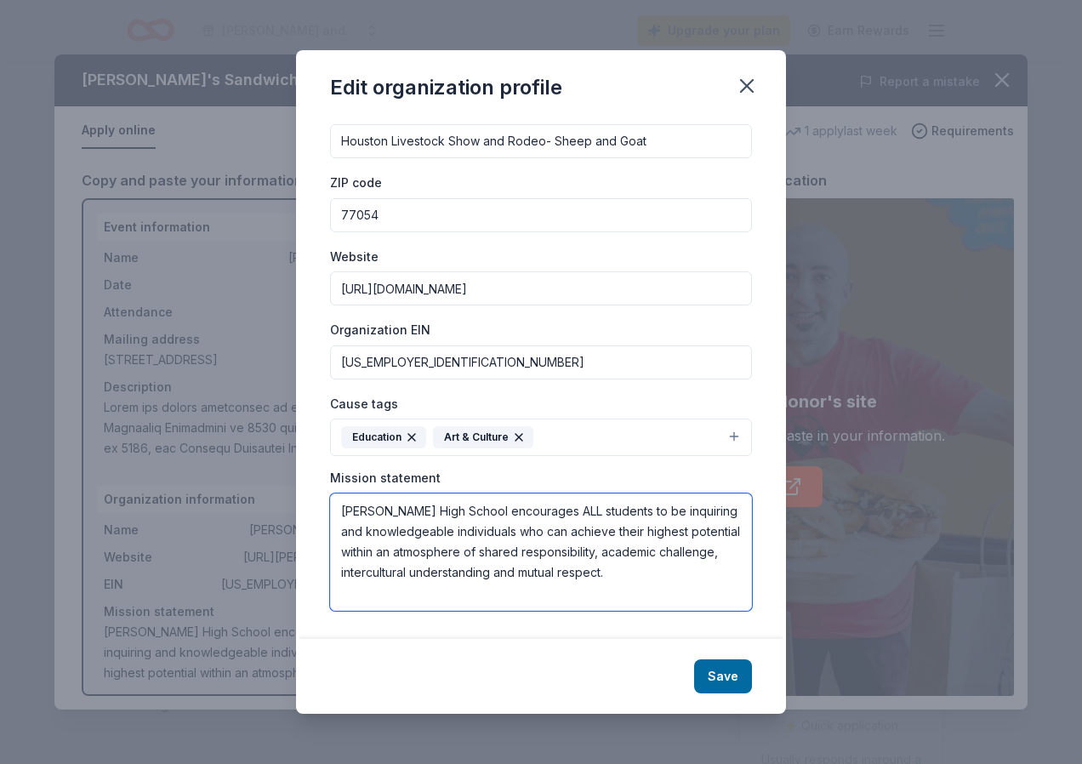
drag, startPoint x: 345, startPoint y: 510, endPoint x: 676, endPoint y: 579, distance: 338.8
click at [676, 579] on textarea "M. B. Lamar High School encourages ALL students to be inquiring and knowledgeab…" at bounding box center [541, 551] width 422 height 117
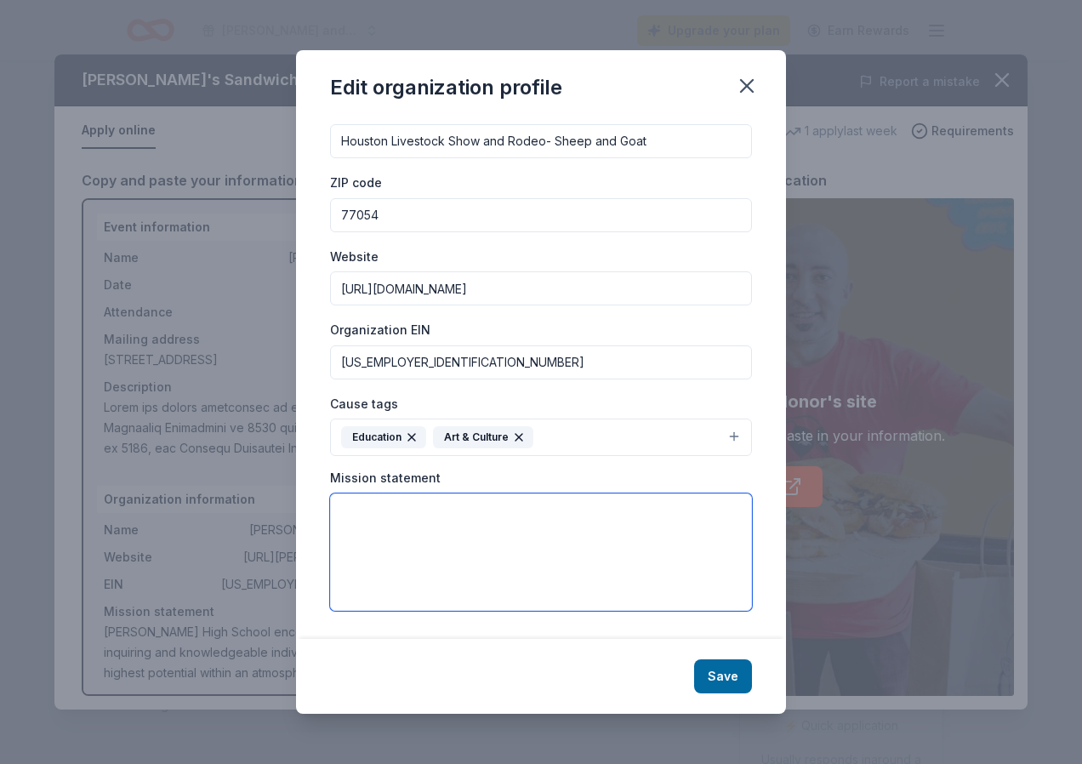
click at [404, 536] on textarea at bounding box center [541, 551] width 422 height 117
paste textarea "The mission of the Houston Livestock Show and Rodeo is to promote agriculture b…"
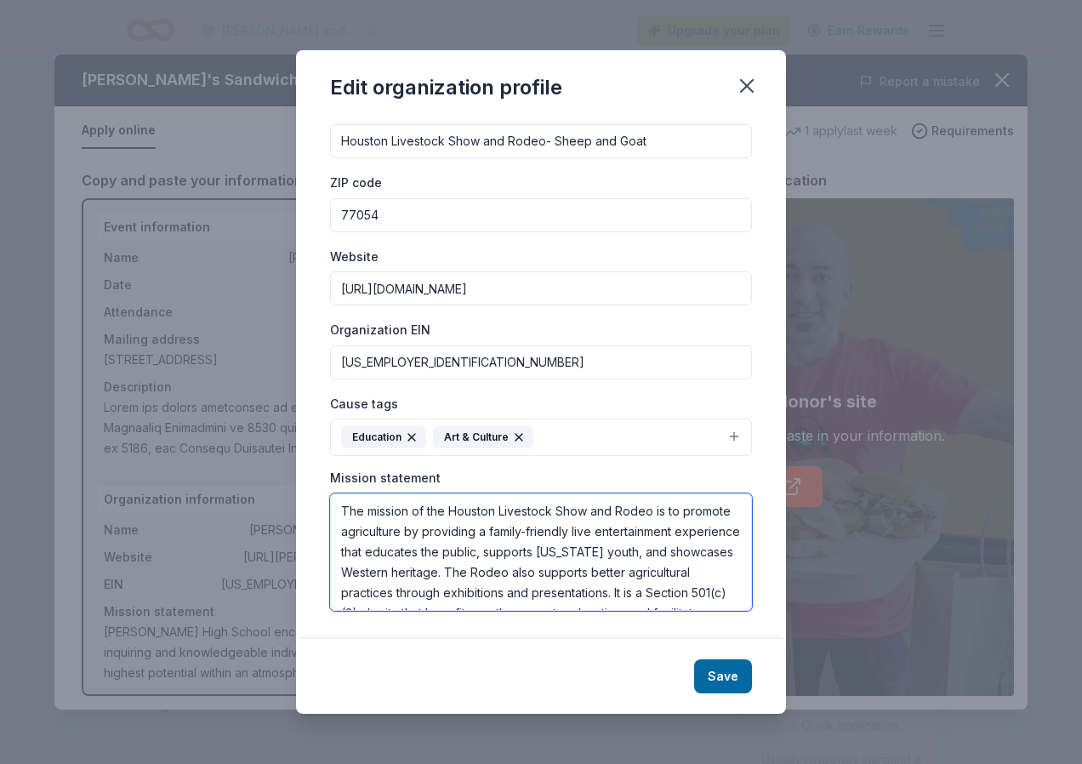
scroll to position [71, 0]
type textarea "The mission of the Houston Livestock Show and Rodeo is to promote agriculture b…"
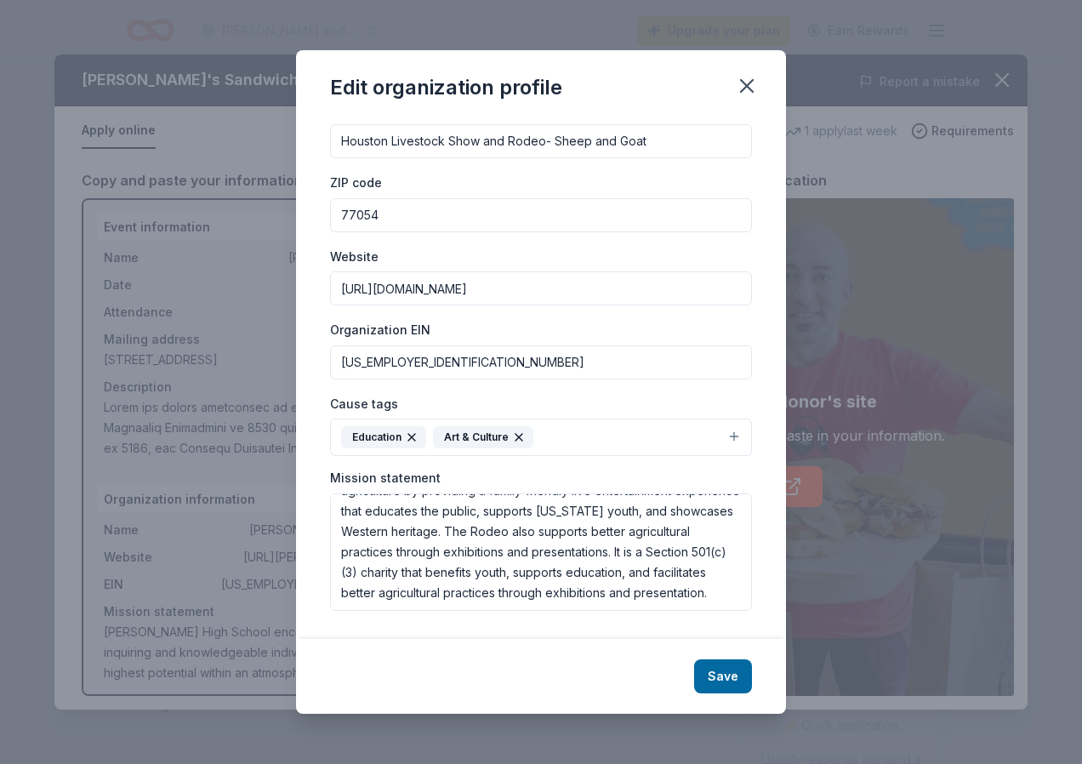
click at [664, 434] on button "Education Art & Culture" at bounding box center [541, 437] width 422 height 37
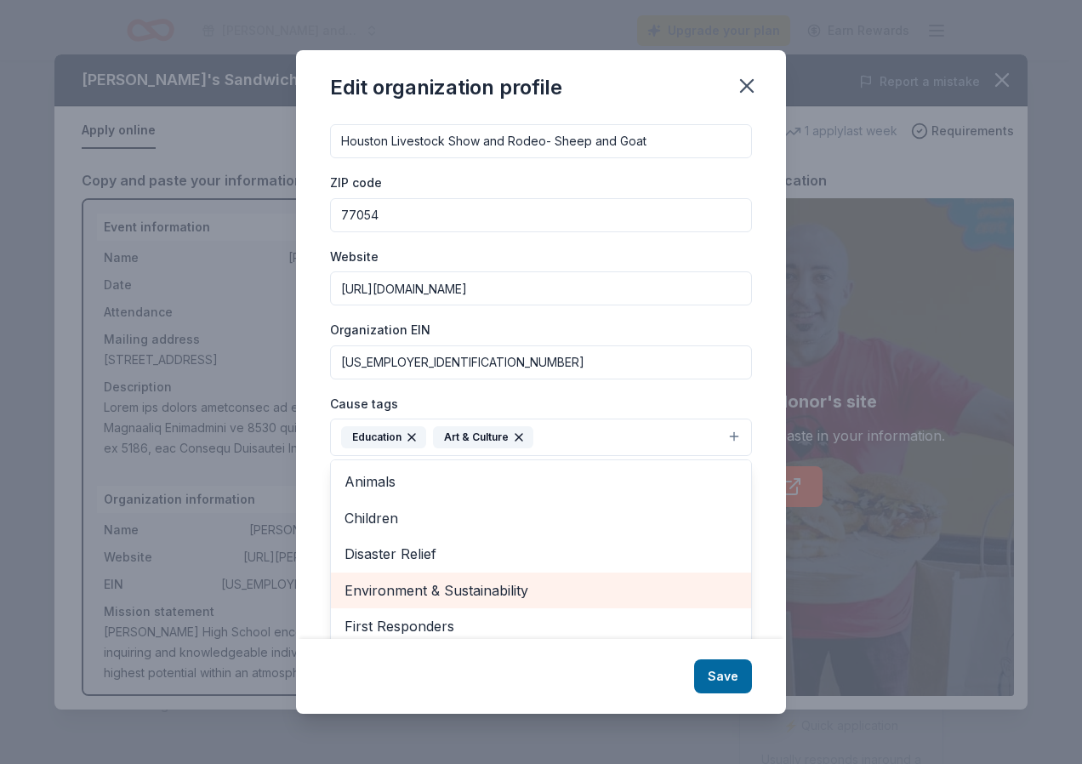
click at [531, 581] on span "Environment & Sustainability" at bounding box center [541, 590] width 393 height 22
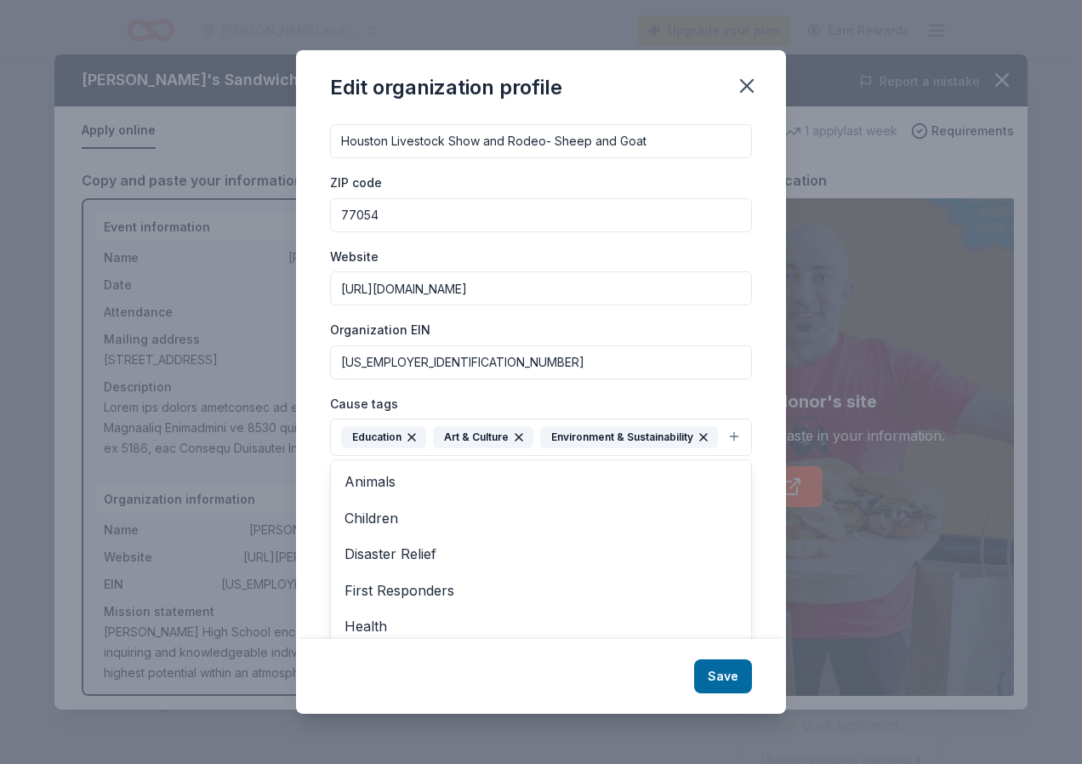
click at [718, 679] on div "Edit organization profile Changes made here will be reflected on your Account. …" at bounding box center [541, 381] width 490 height 663
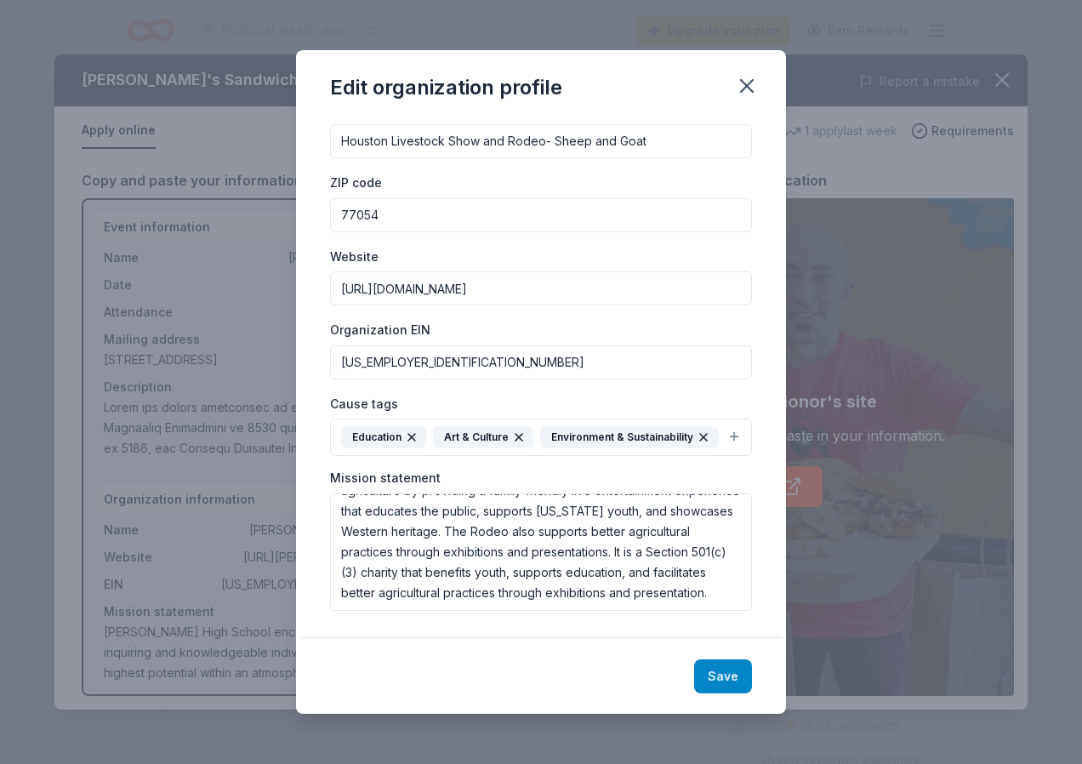
click at [722, 677] on button "Save" at bounding box center [723, 676] width 58 height 34
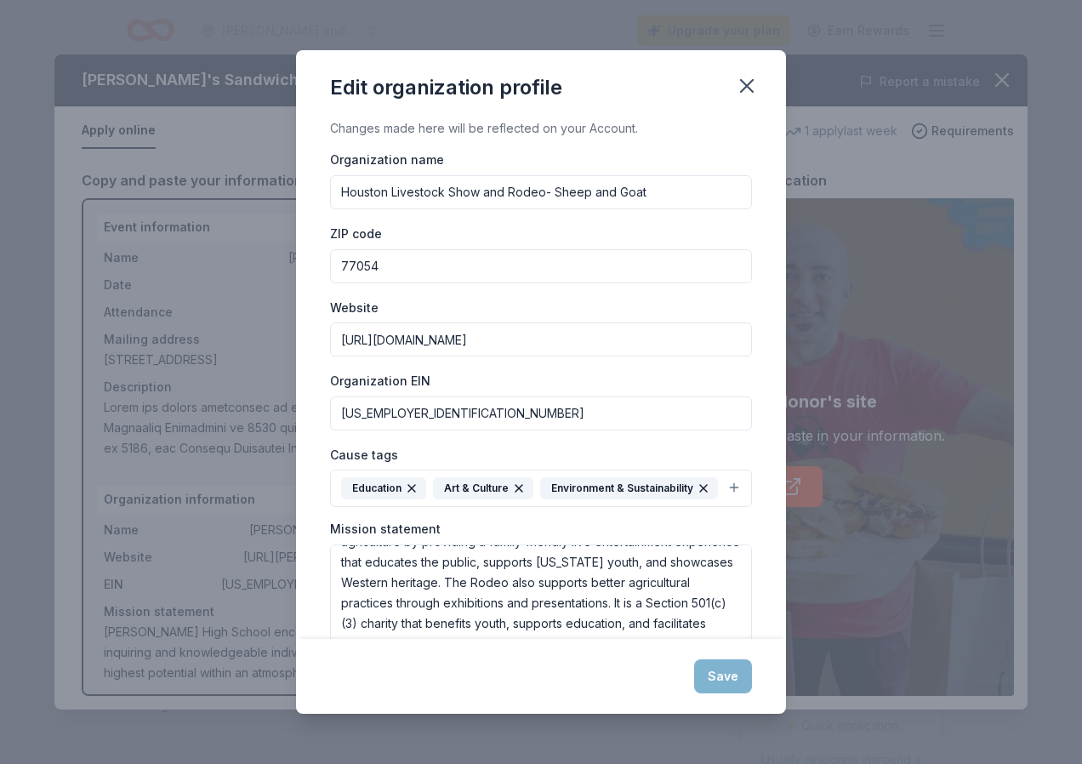
click at [721, 675] on div "Save" at bounding box center [541, 676] width 490 height 75
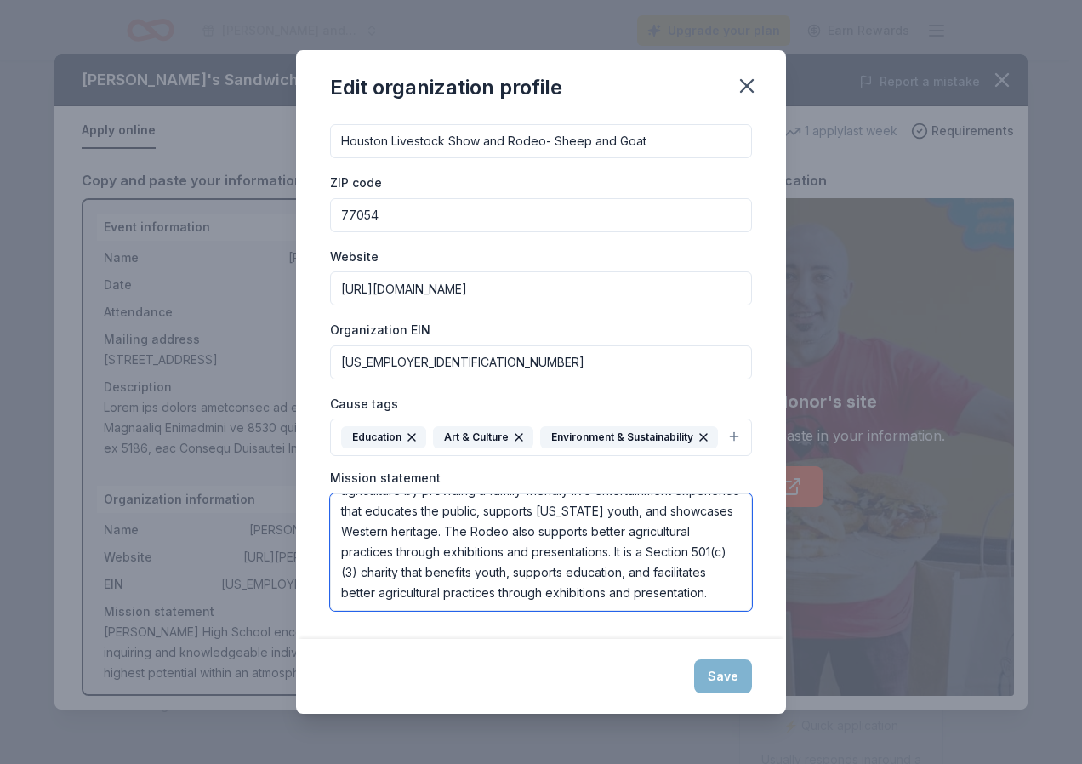
click at [585, 585] on textarea "The mission of the Houston Livestock Show and Rodeo is to promote agriculture b…" at bounding box center [541, 551] width 422 height 117
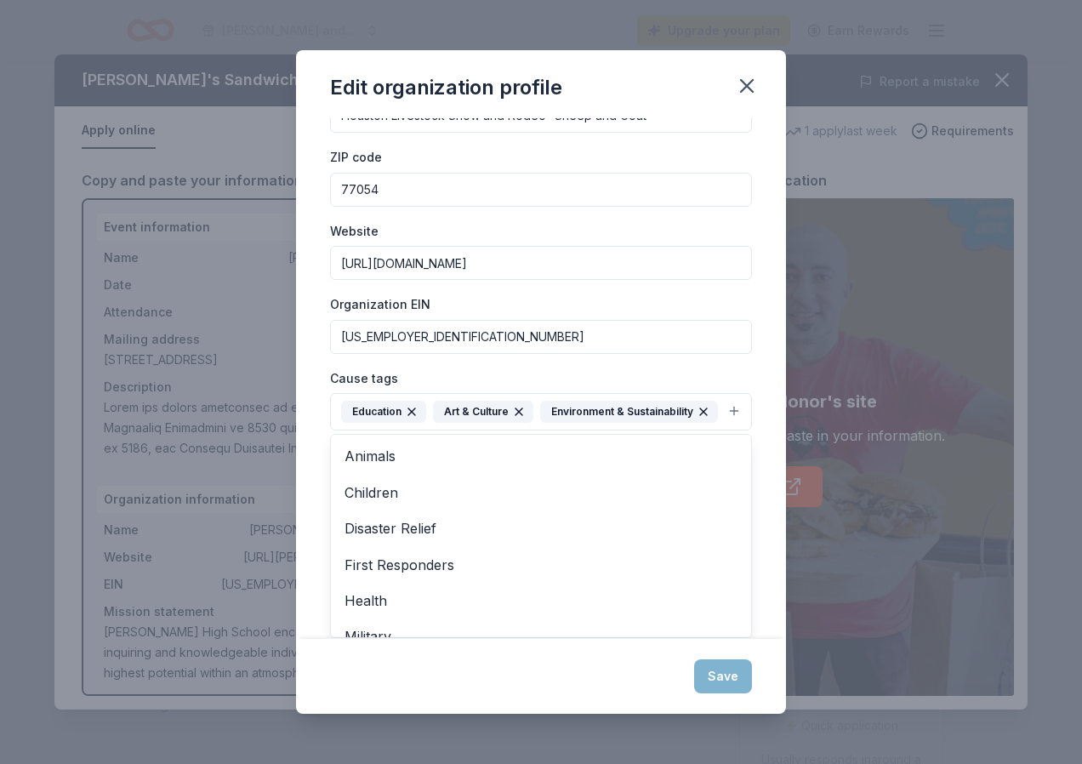
click at [605, 423] on div "Education Art & Culture Environment & Sustainability" at bounding box center [529, 412] width 377 height 22
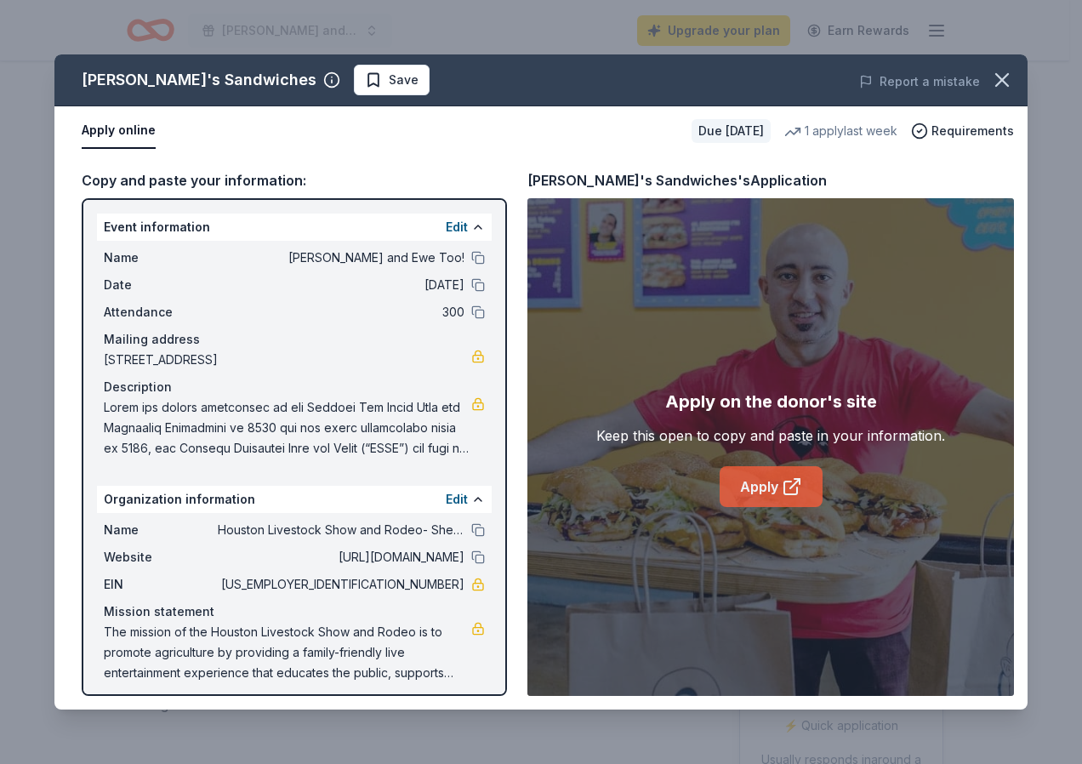
click at [760, 485] on link "Apply" at bounding box center [771, 486] width 103 height 41
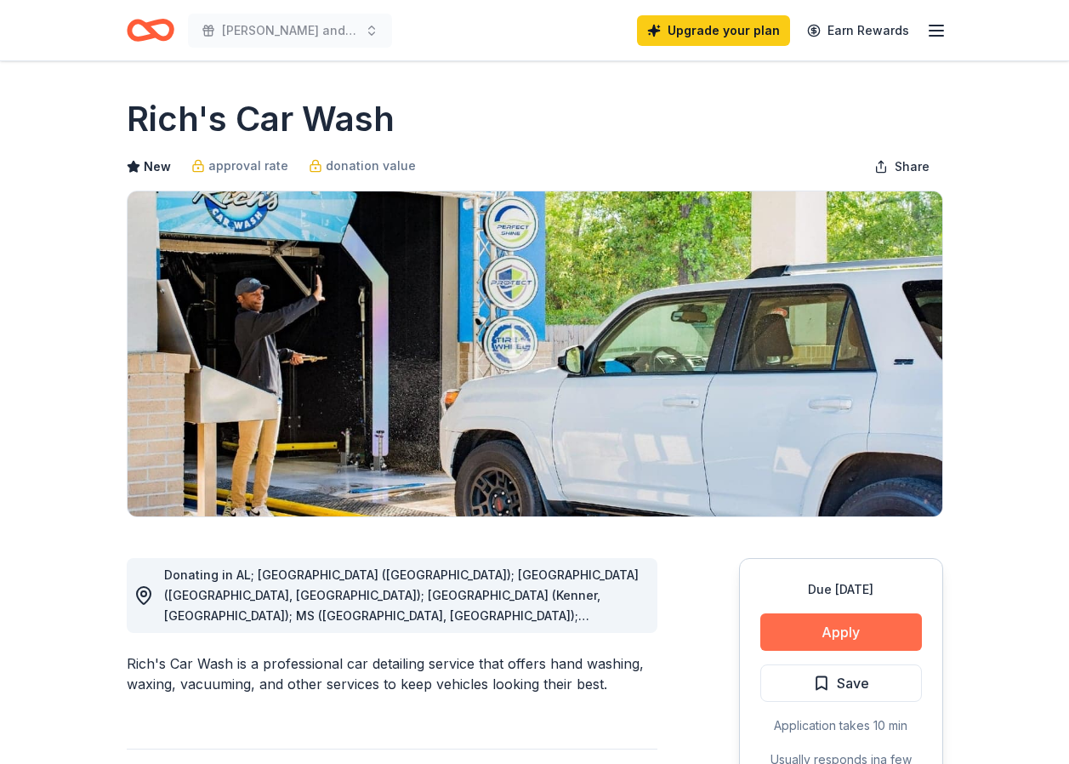
click at [786, 622] on button "Apply" at bounding box center [841, 631] width 162 height 37
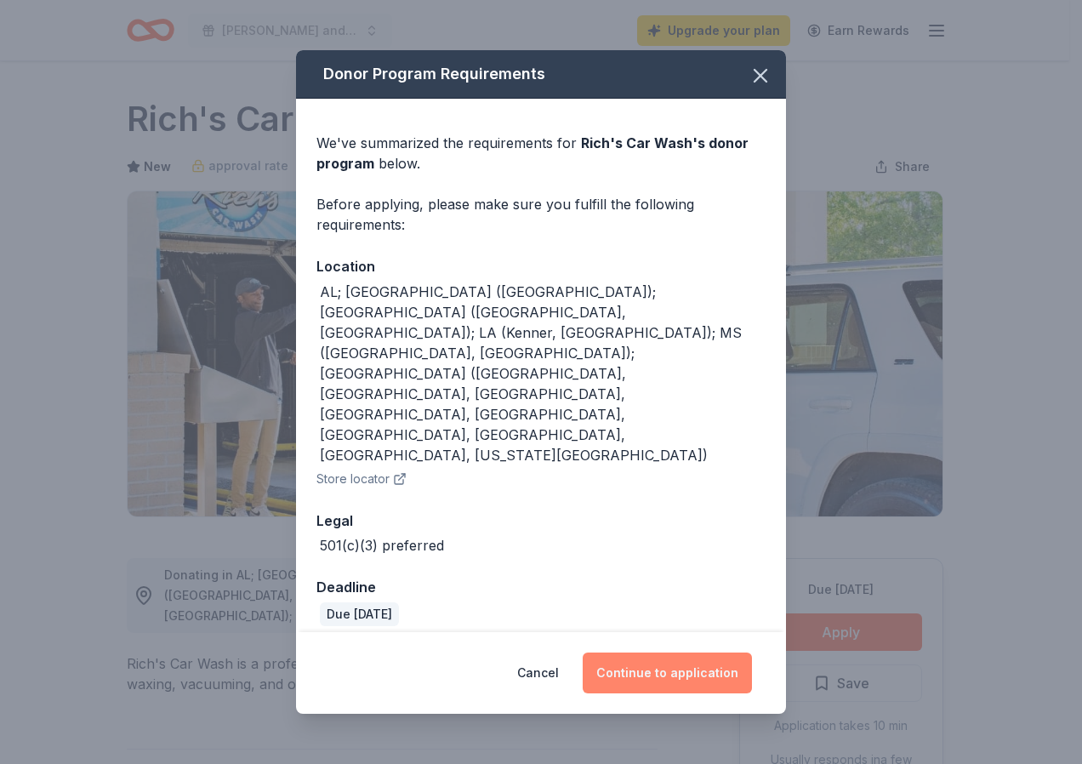
click at [693, 652] on button "Continue to application" at bounding box center [667, 672] width 169 height 41
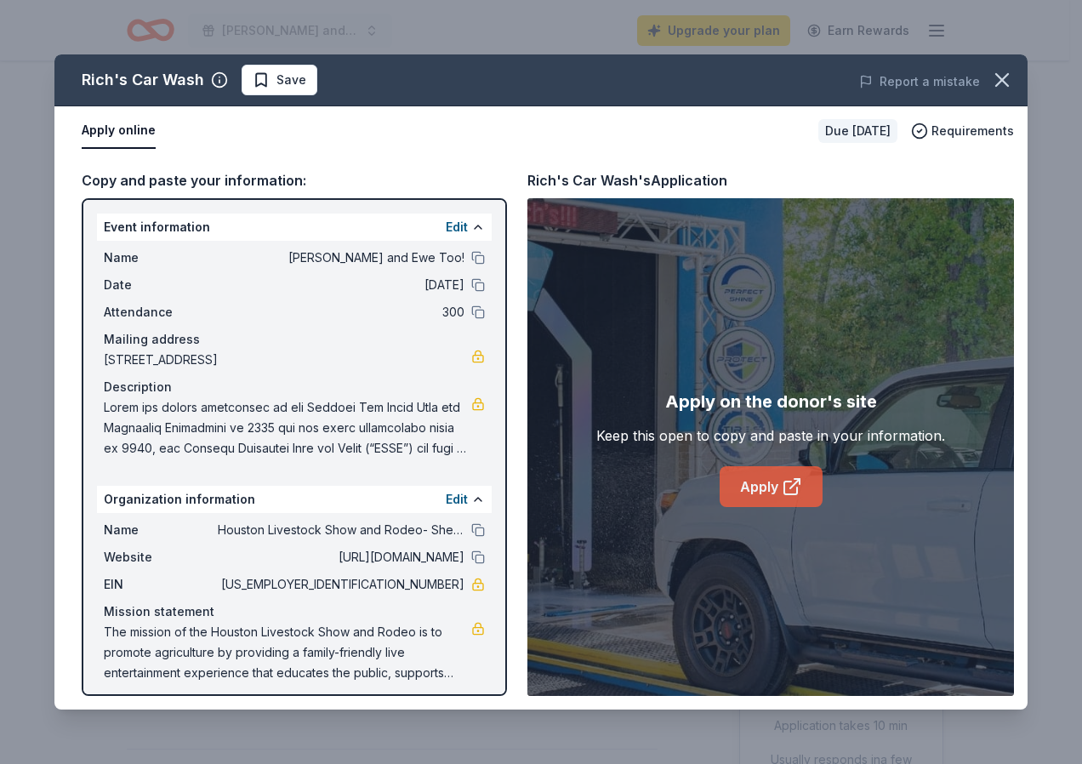
click at [749, 493] on link "Apply" at bounding box center [771, 486] width 103 height 41
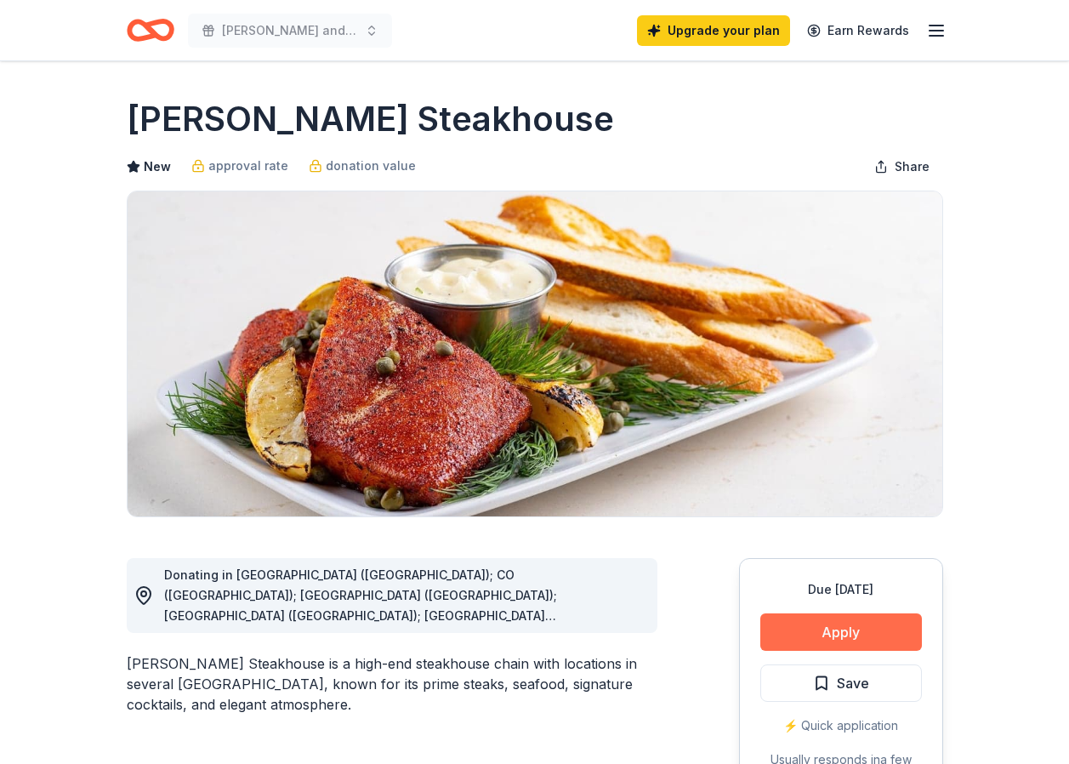
click at [822, 625] on button "Apply" at bounding box center [841, 631] width 162 height 37
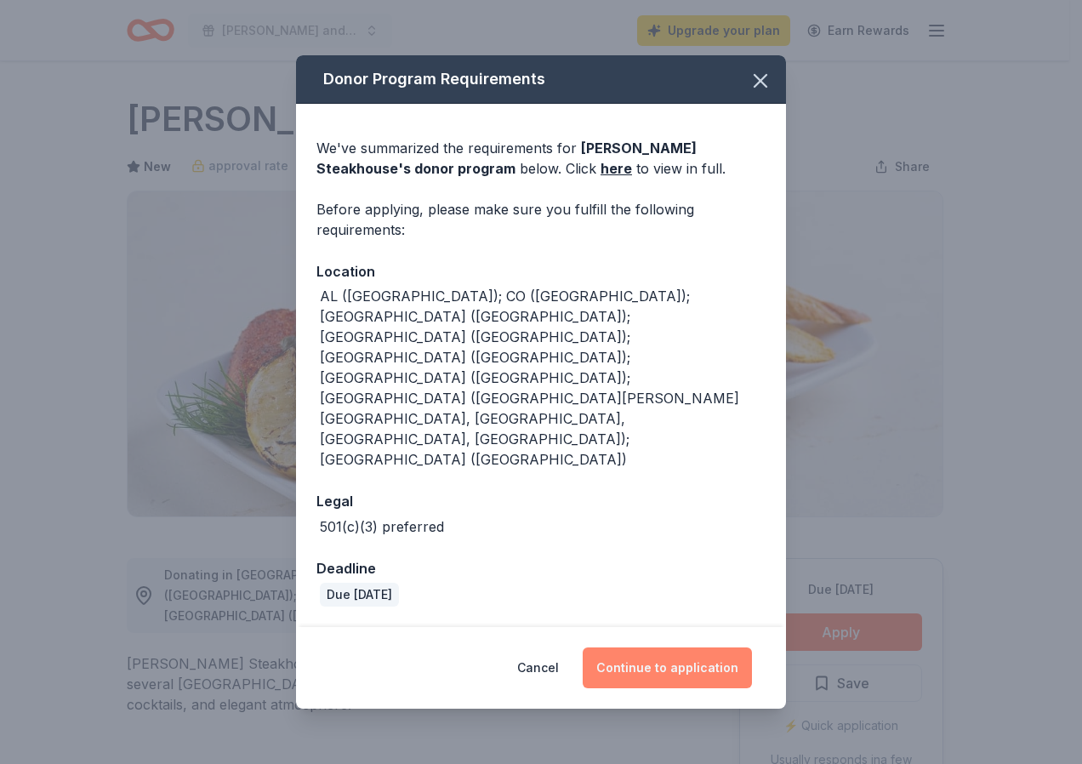
click at [662, 647] on button "Continue to application" at bounding box center [667, 667] width 169 height 41
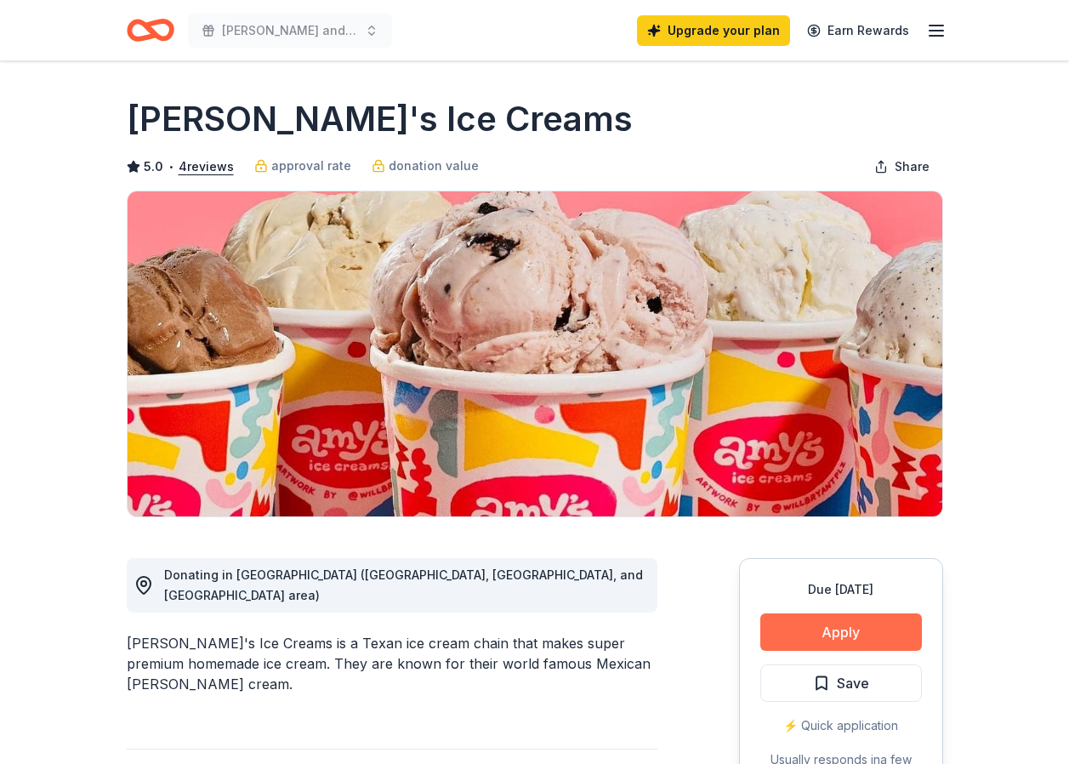
click at [875, 632] on button "Apply" at bounding box center [841, 631] width 162 height 37
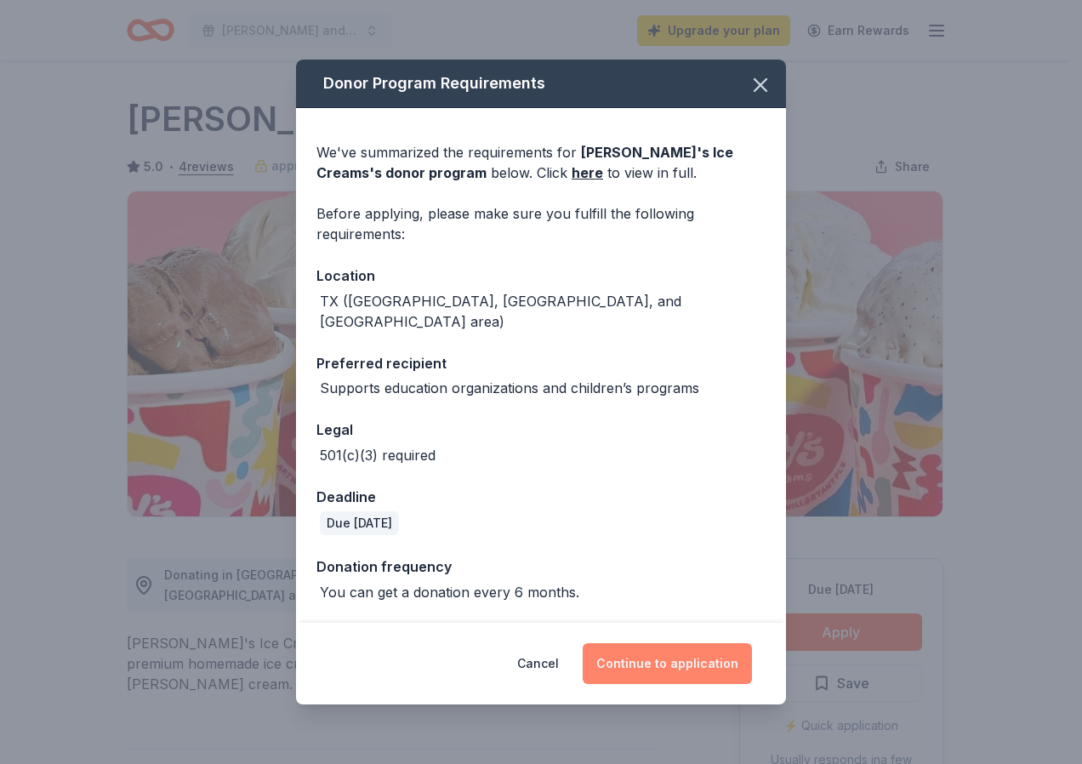
click at [680, 657] on button "Continue to application" at bounding box center [667, 663] width 169 height 41
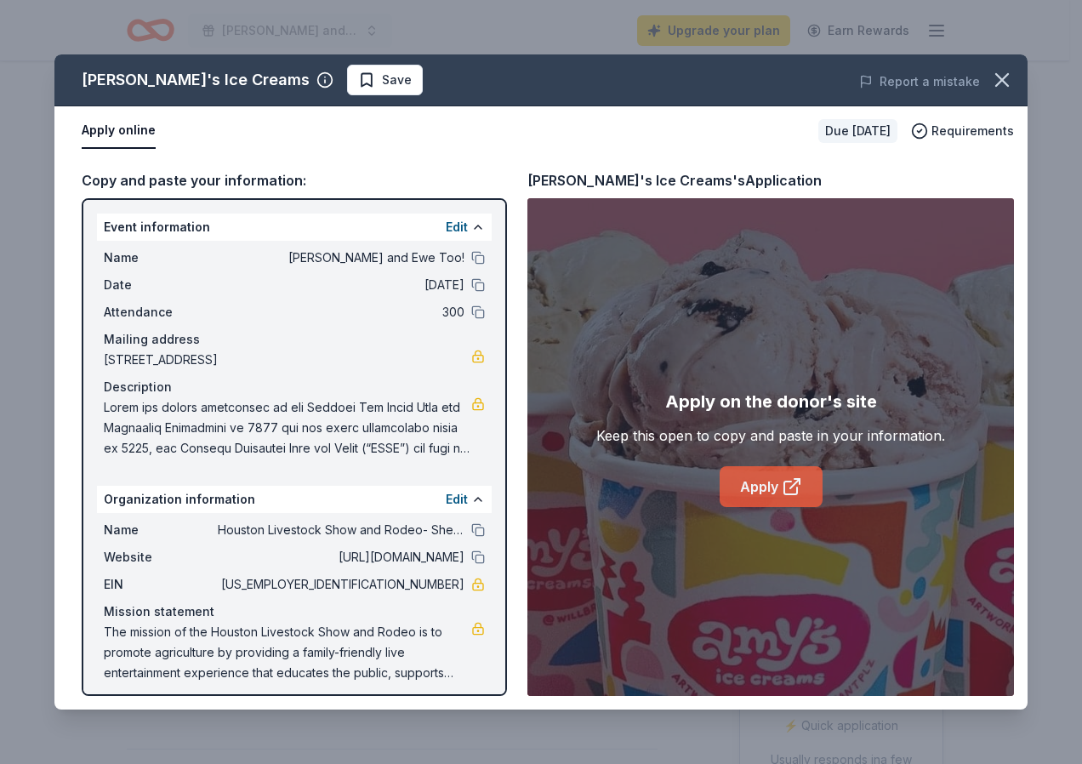
click at [773, 497] on link "Apply" at bounding box center [771, 486] width 103 height 41
